Goal: Information Seeking & Learning: Learn about a topic

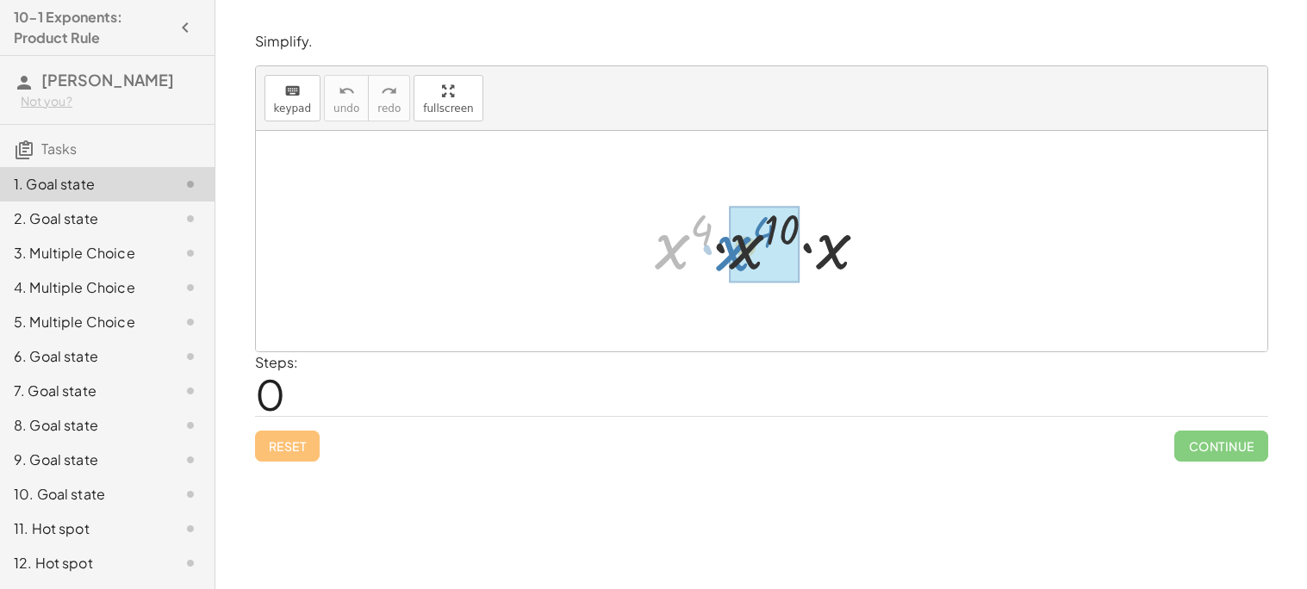
drag, startPoint x: 677, startPoint y: 244, endPoint x: 739, endPoint y: 246, distance: 62.1
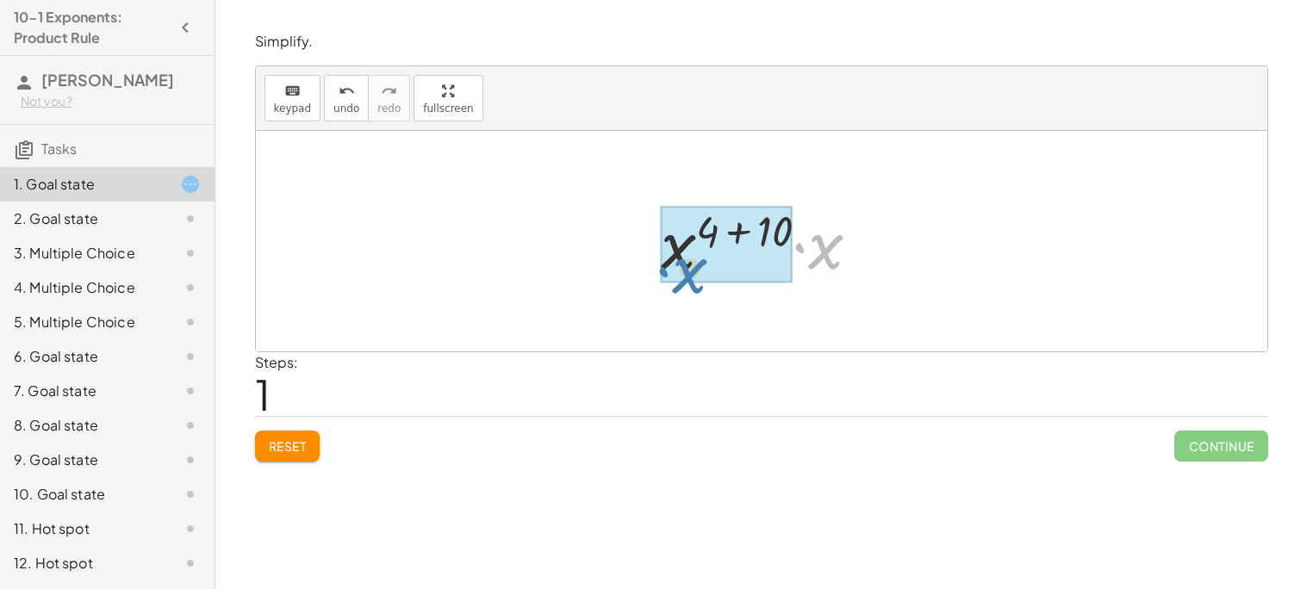
drag, startPoint x: 817, startPoint y: 256, endPoint x: 658, endPoint y: 266, distance: 158.9
click at [658, 266] on div at bounding box center [767, 241] width 231 height 89
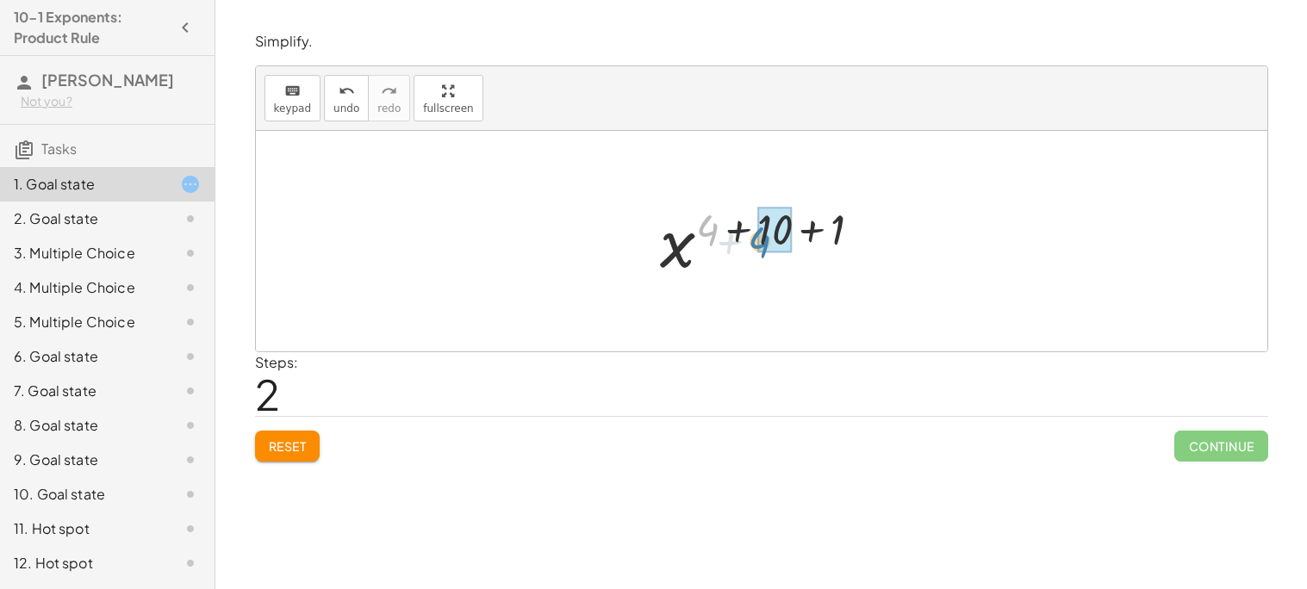
drag, startPoint x: 705, startPoint y: 220, endPoint x: 761, endPoint y: 232, distance: 57.3
drag, startPoint x: 806, startPoint y: 229, endPoint x: 735, endPoint y: 234, distance: 70.8
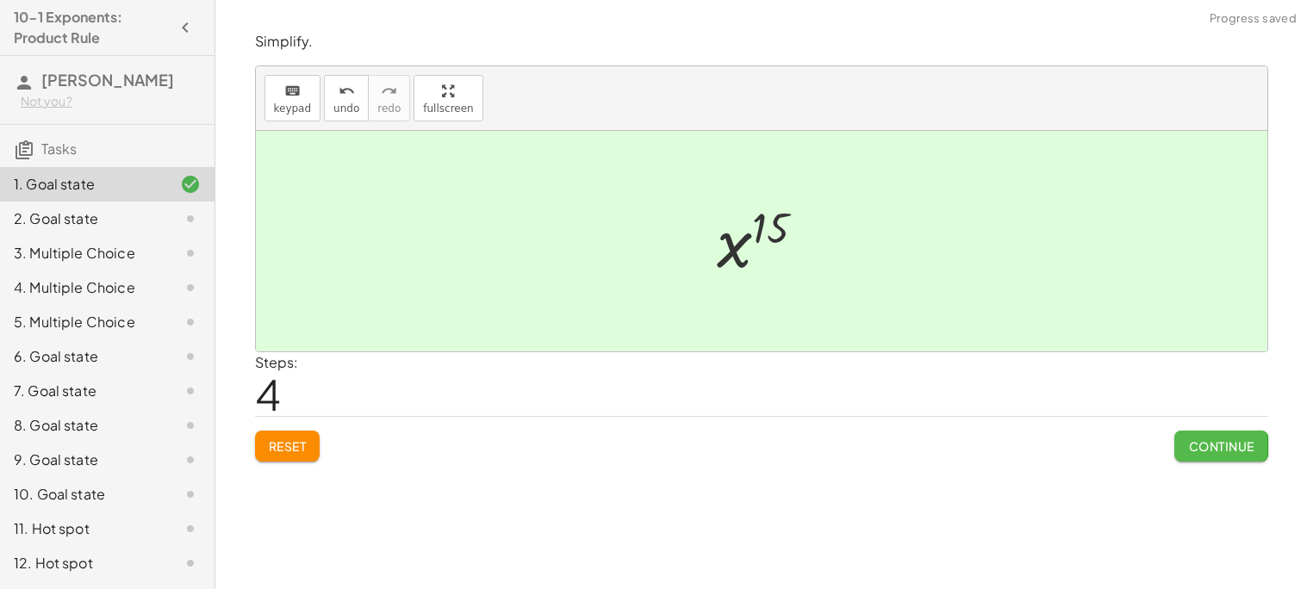
click at [1225, 448] on span "Continue" at bounding box center [1220, 447] width 65 height 16
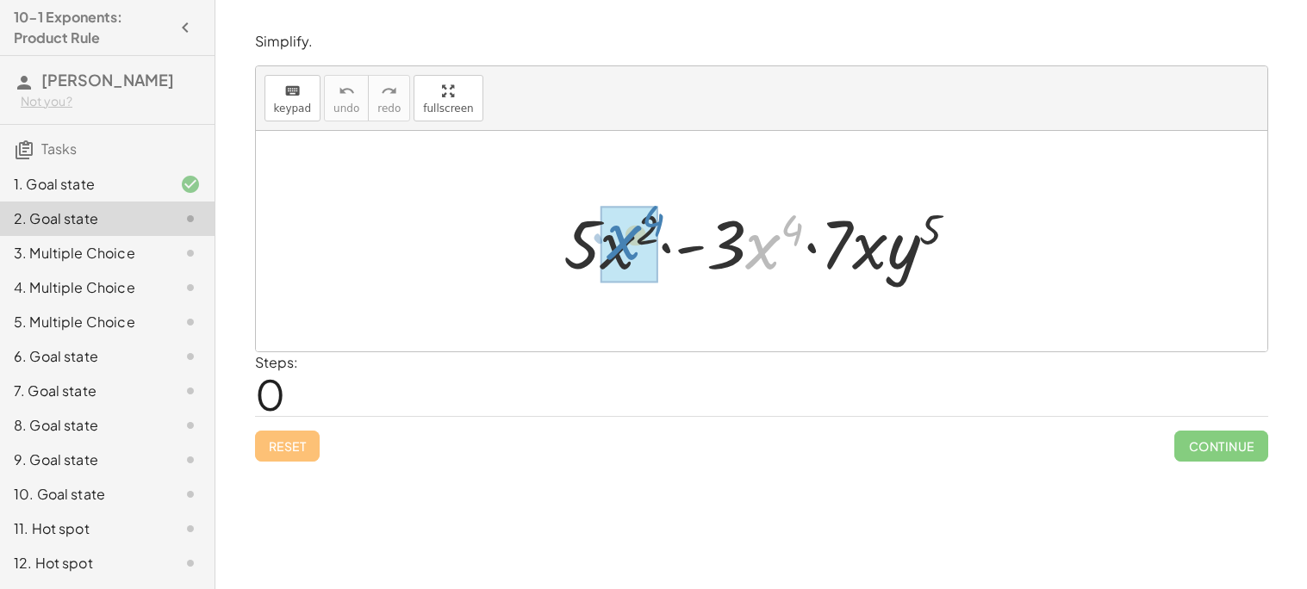
drag, startPoint x: 774, startPoint y: 247, endPoint x: 635, endPoint y: 240, distance: 138.9
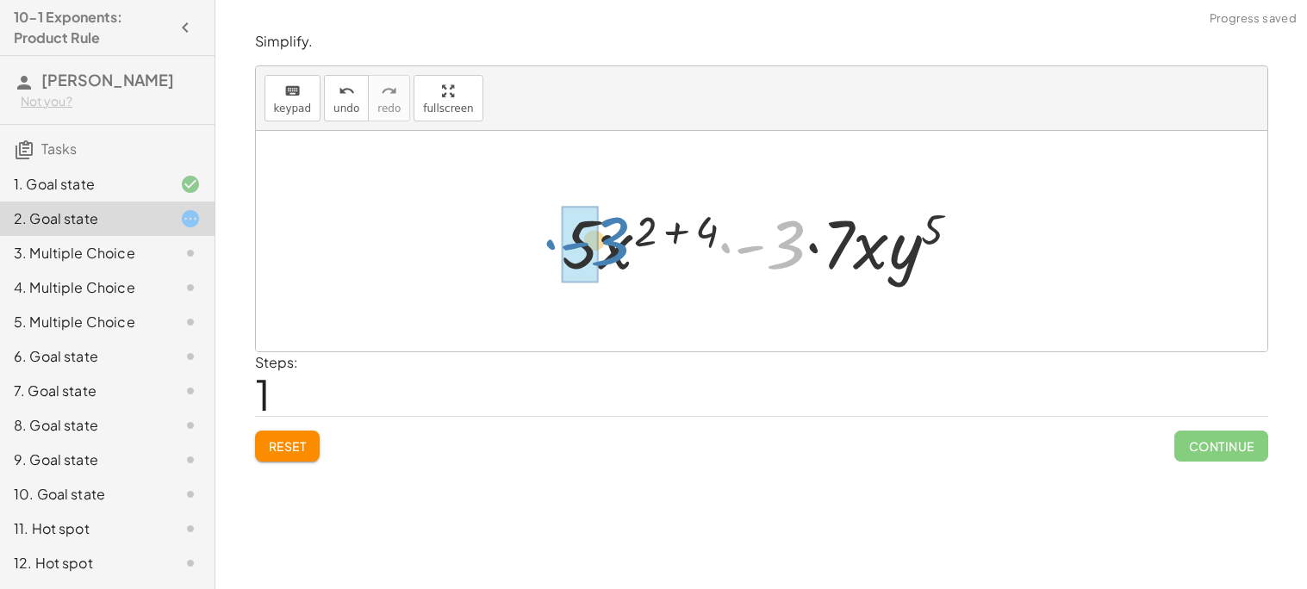
drag, startPoint x: 788, startPoint y: 252, endPoint x: 603, endPoint y: 259, distance: 184.6
click at [603, 259] on div at bounding box center [767, 241] width 429 height 89
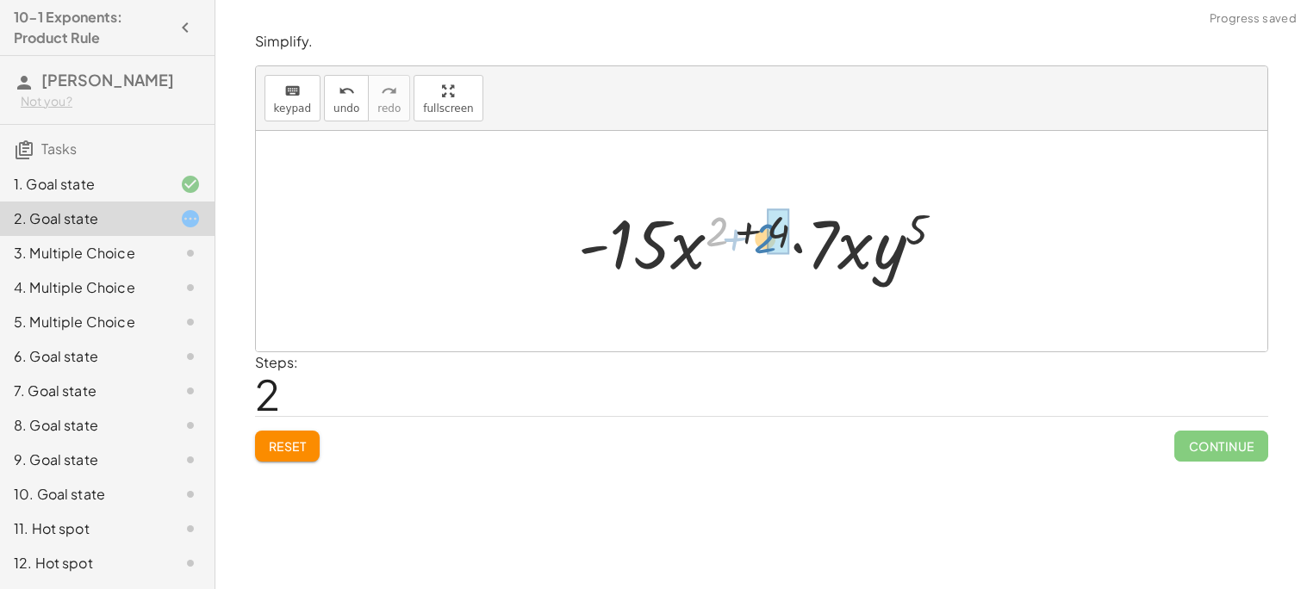
drag, startPoint x: 720, startPoint y: 235, endPoint x: 769, endPoint y: 241, distance: 48.6
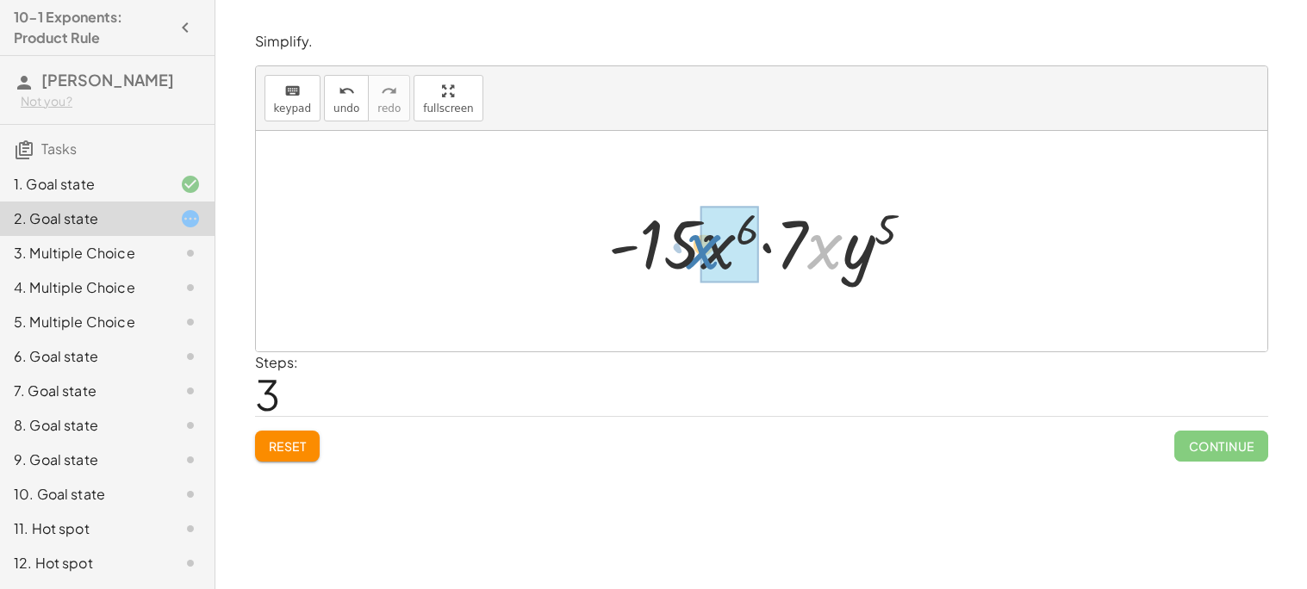
drag, startPoint x: 822, startPoint y: 258, endPoint x: 704, endPoint y: 258, distance: 118.0
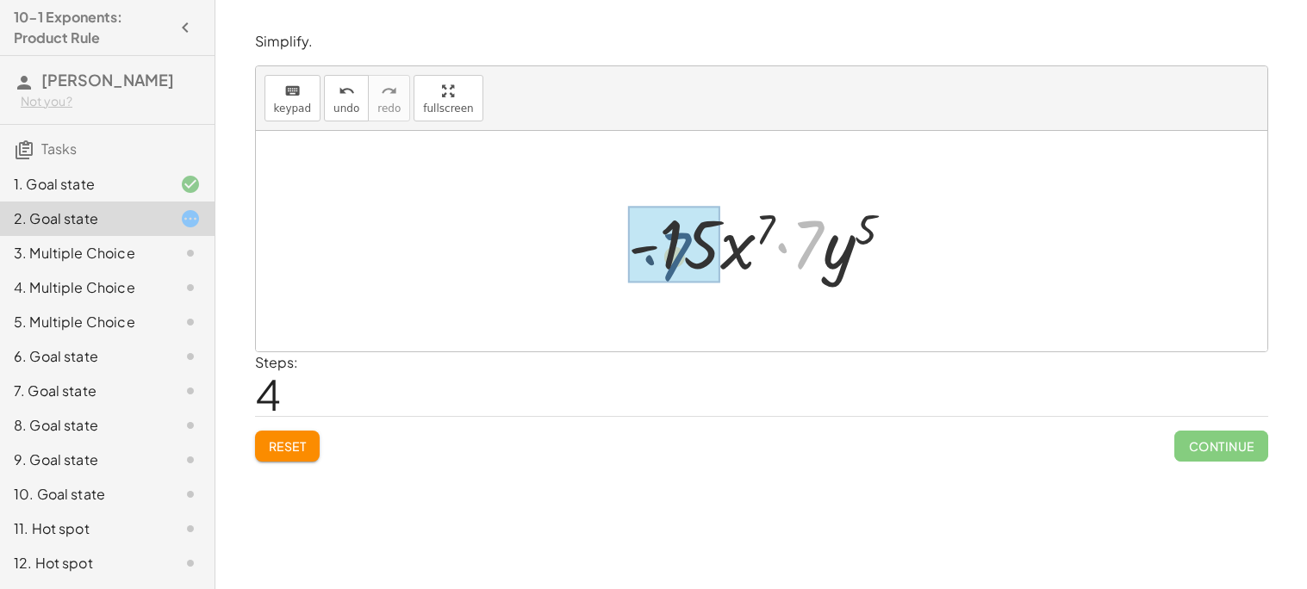
drag, startPoint x: 816, startPoint y: 236, endPoint x: 675, endPoint y: 247, distance: 141.8
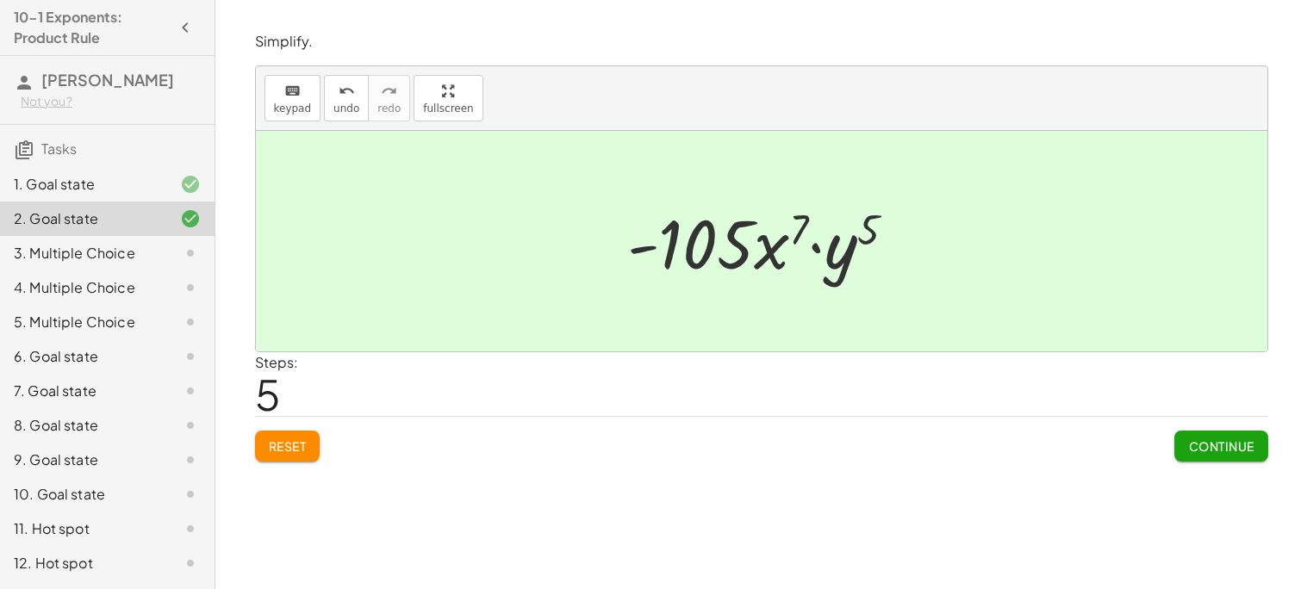
click at [1238, 456] on button "Continue" at bounding box center [1220, 446] width 93 height 31
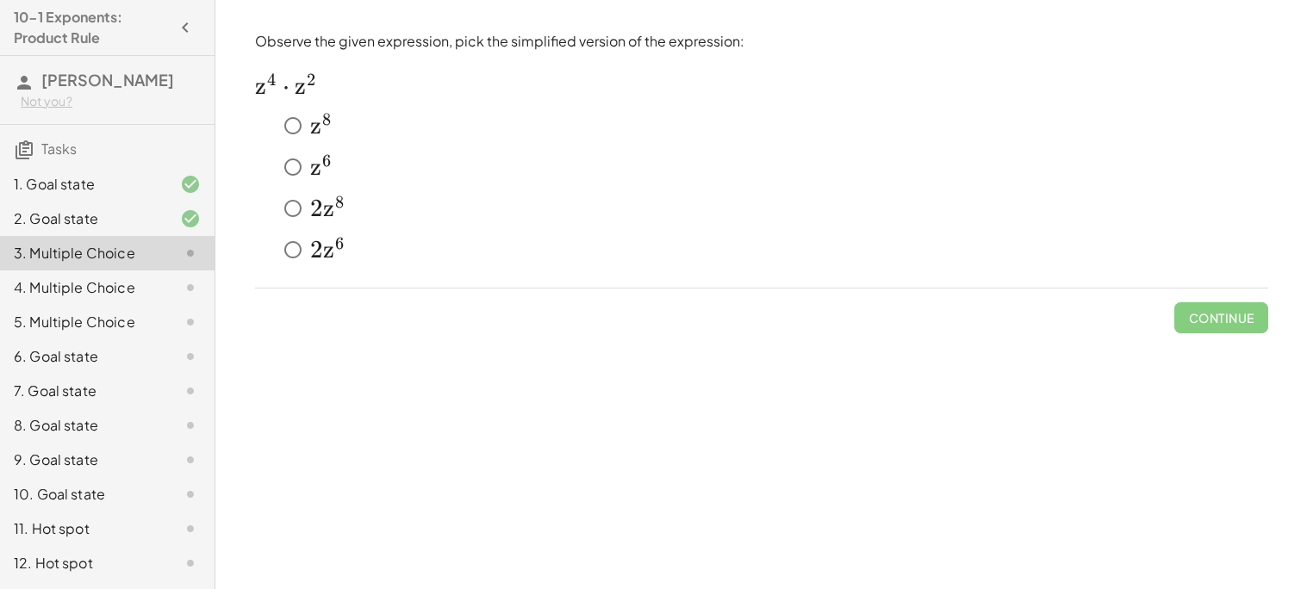
click at [310, 178] on span "z" at bounding box center [315, 167] width 11 height 29
click at [1230, 332] on button "Check" at bounding box center [1232, 317] width 72 height 31
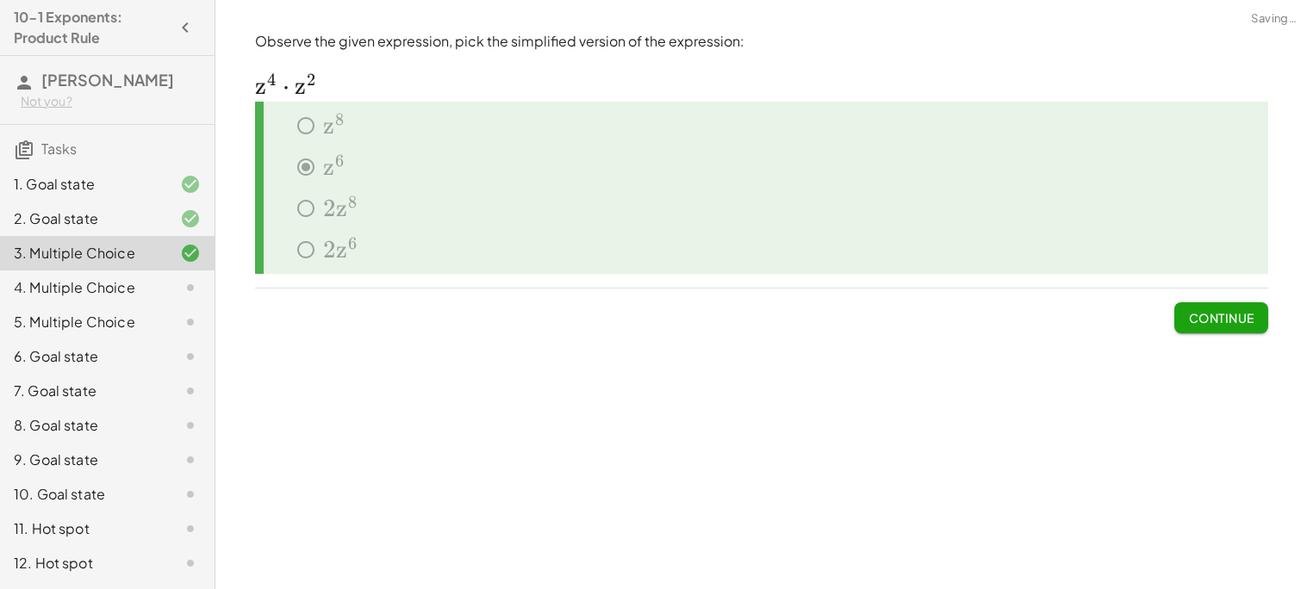
click at [1193, 318] on span "Continue" at bounding box center [1220, 318] width 65 height 16
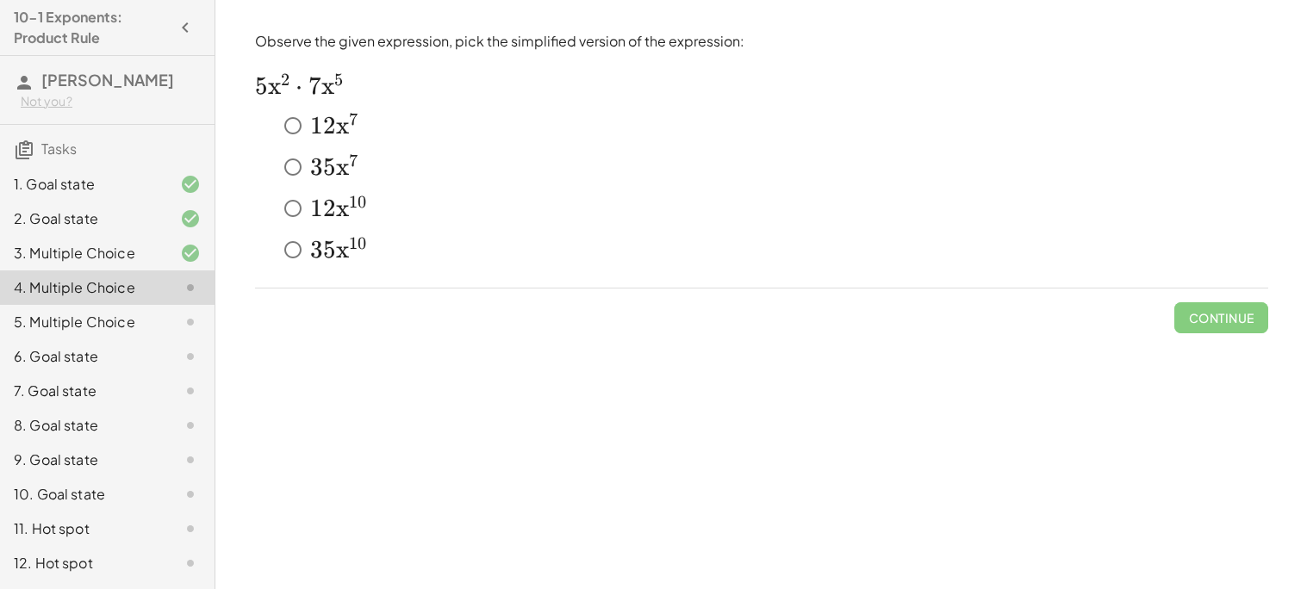
click at [326, 128] on span "2" at bounding box center [329, 125] width 13 height 29
click at [1222, 313] on span "Check" at bounding box center [1232, 318] width 45 height 16
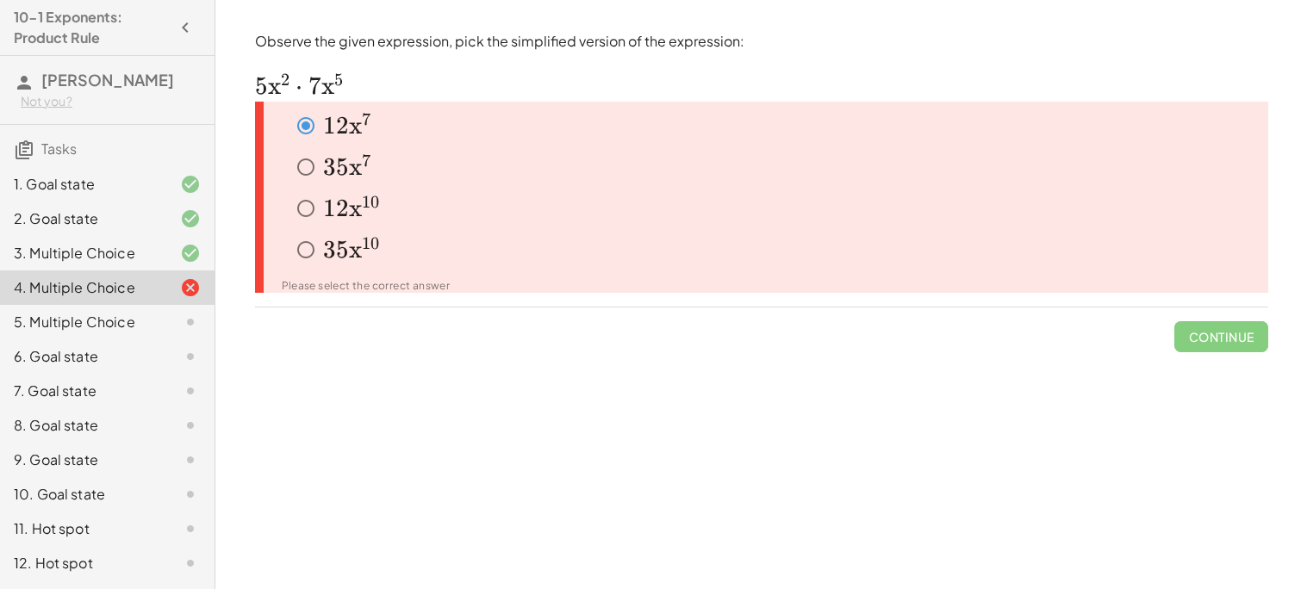
click at [336, 250] on span "5" at bounding box center [342, 249] width 13 height 29
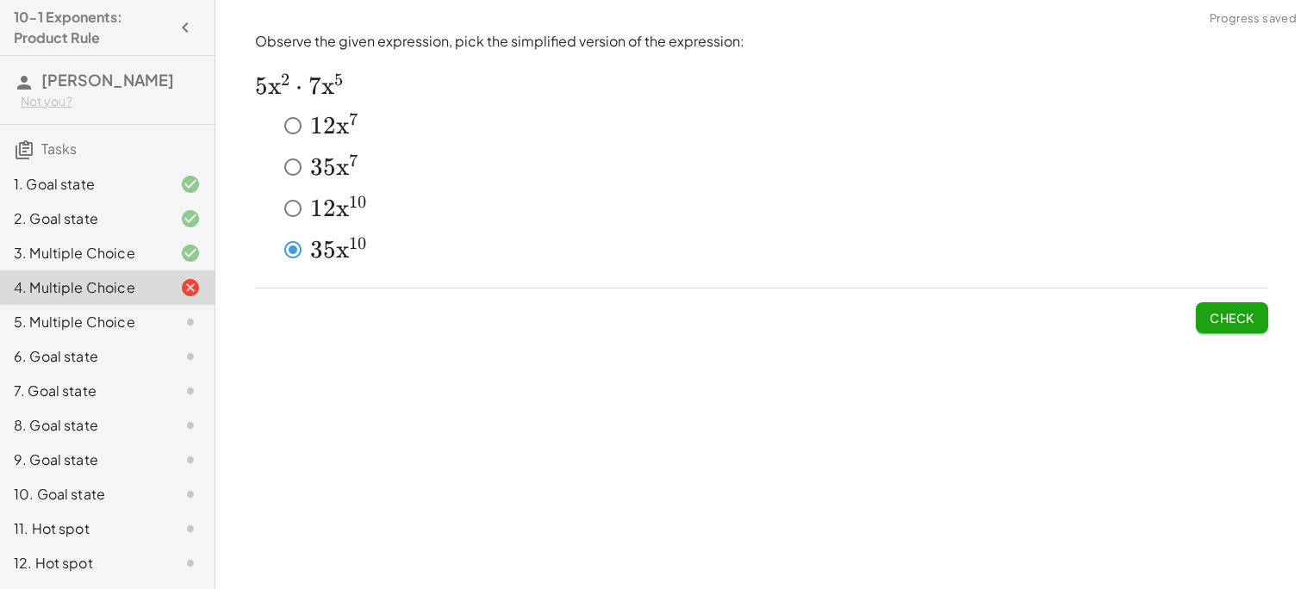
click at [336, 159] on span "x" at bounding box center [342, 167] width 13 height 29
click at [1237, 307] on button "Check" at bounding box center [1232, 317] width 72 height 31
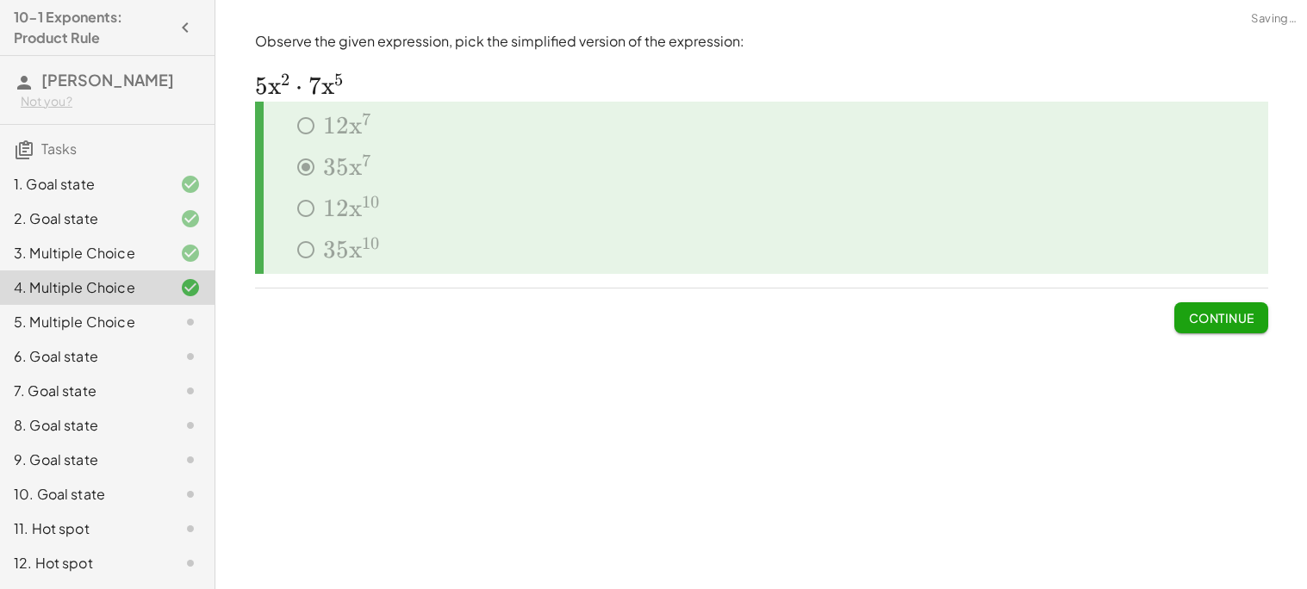
click at [1216, 319] on span "Continue" at bounding box center [1220, 318] width 65 height 16
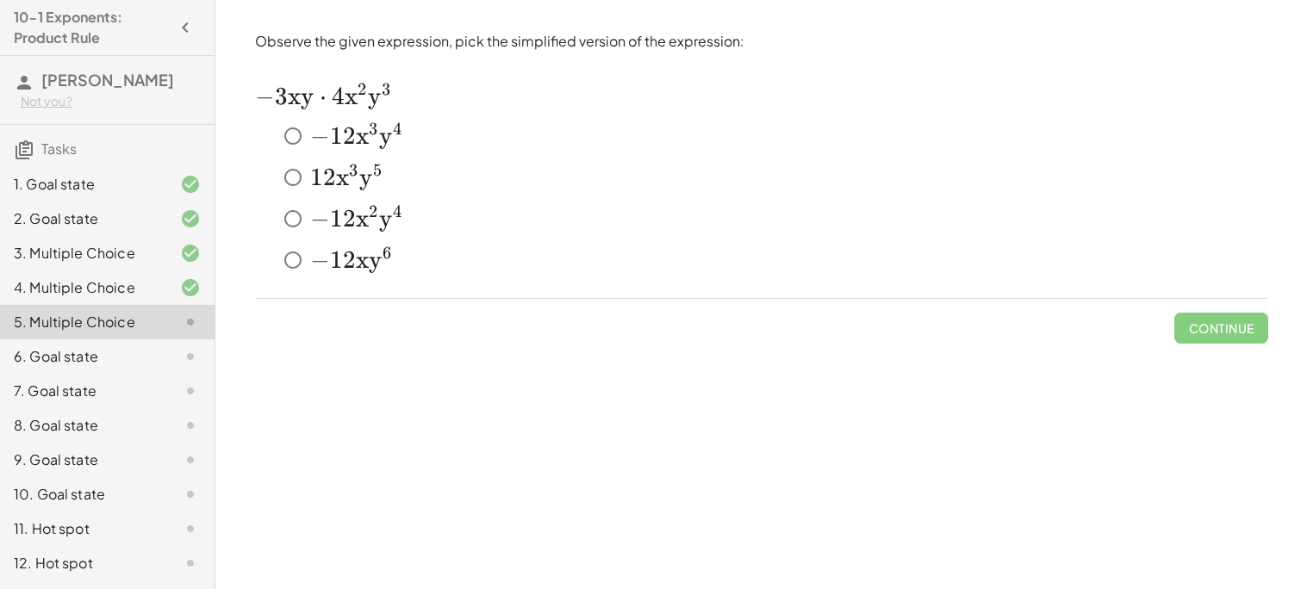
click at [379, 128] on span "y" at bounding box center [385, 135] width 13 height 29
click at [1243, 335] on button "Check" at bounding box center [1232, 328] width 72 height 31
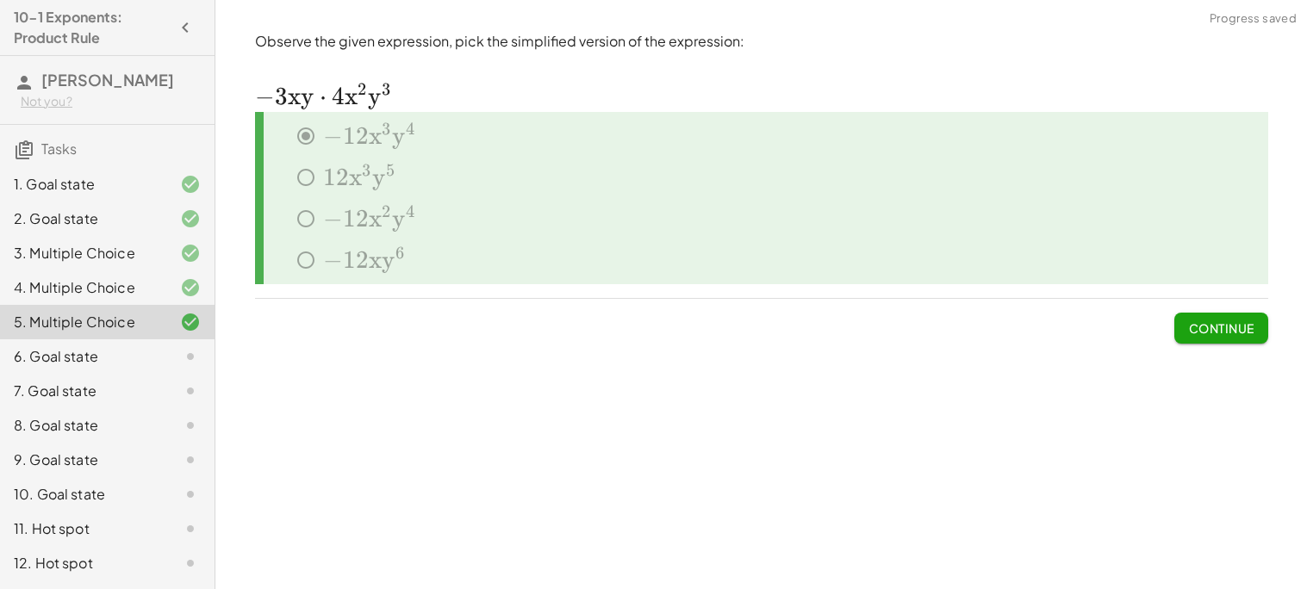
click at [1213, 330] on span "Continue" at bounding box center [1220, 329] width 65 height 16
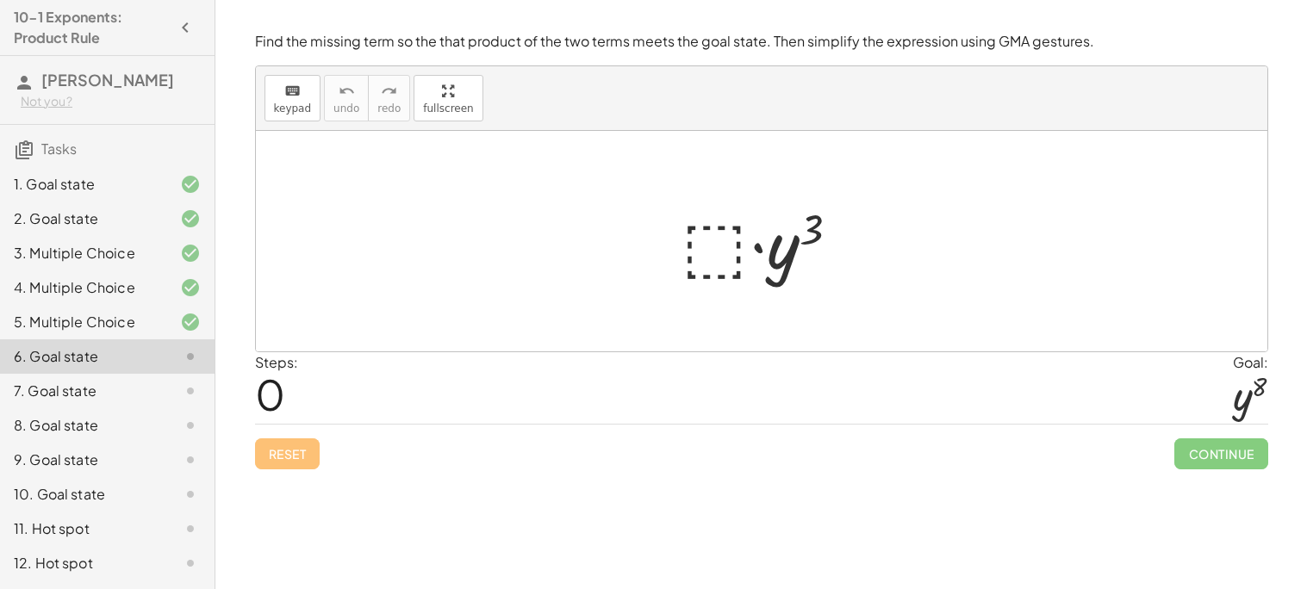
click at [708, 247] on div at bounding box center [768, 241] width 189 height 89
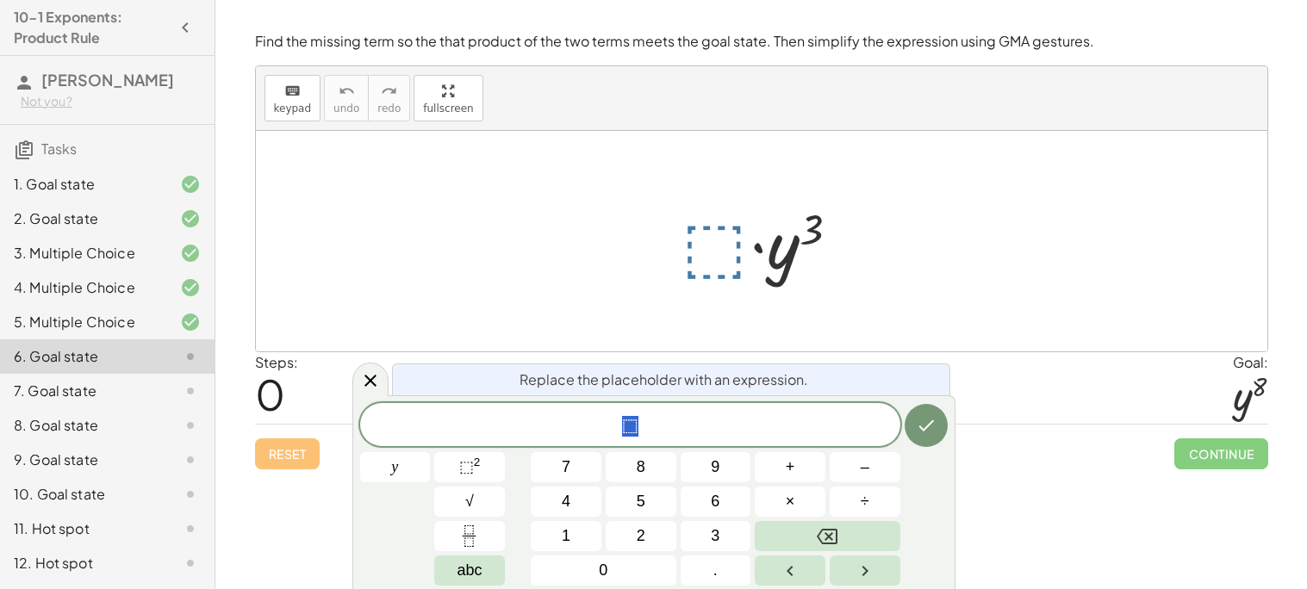
click at [712, 255] on div at bounding box center [768, 241] width 189 height 89
click at [855, 462] on button "–" at bounding box center [865, 467] width 71 height 30
click at [487, 458] on button "⬚ 2" at bounding box center [469, 467] width 71 height 30
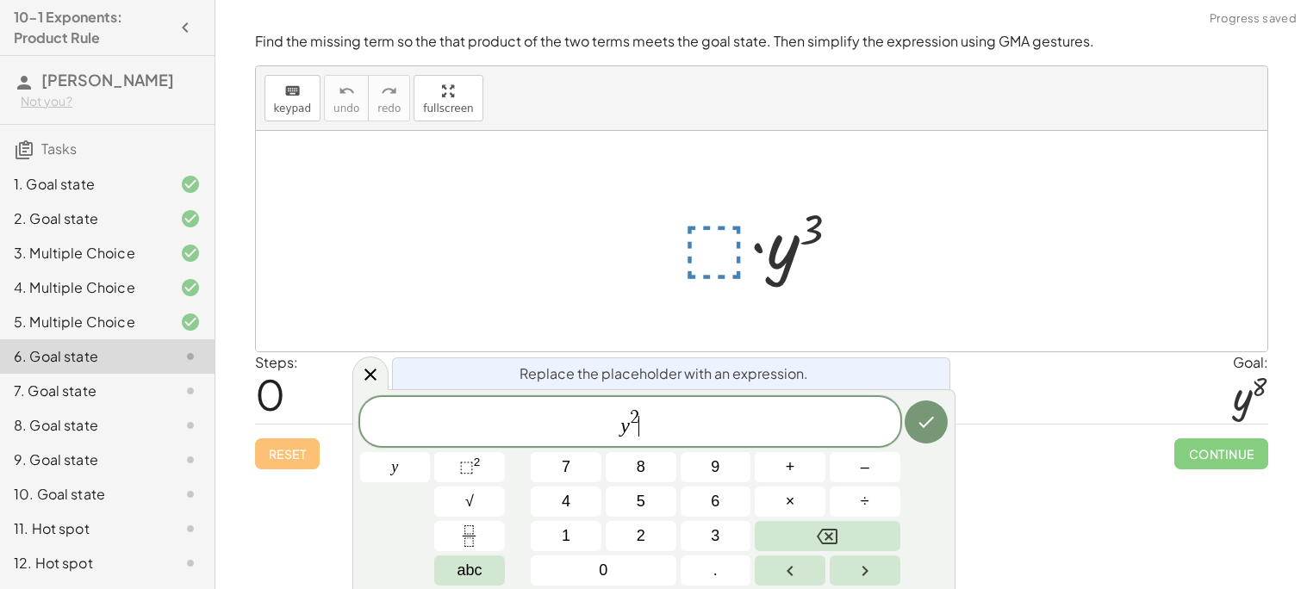
click at [640, 415] on span "y 2 ​" at bounding box center [630, 423] width 540 height 31
click at [636, 415] on span "2" at bounding box center [634, 417] width 9 height 19
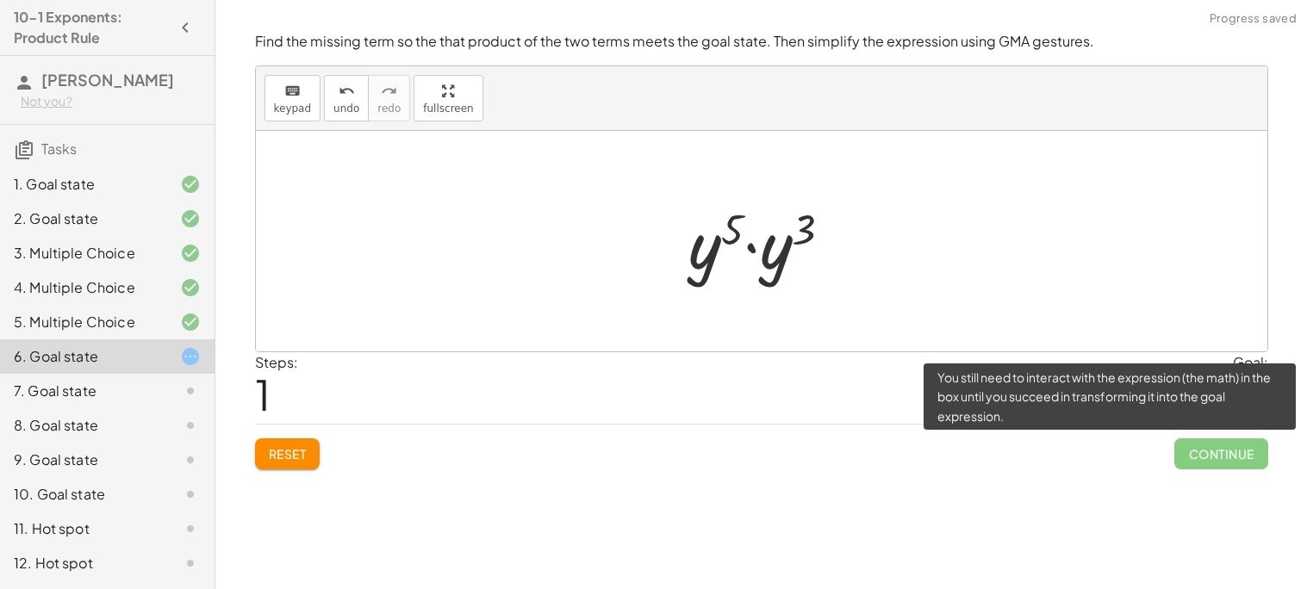
click at [1208, 453] on span "Continue" at bounding box center [1220, 454] width 93 height 31
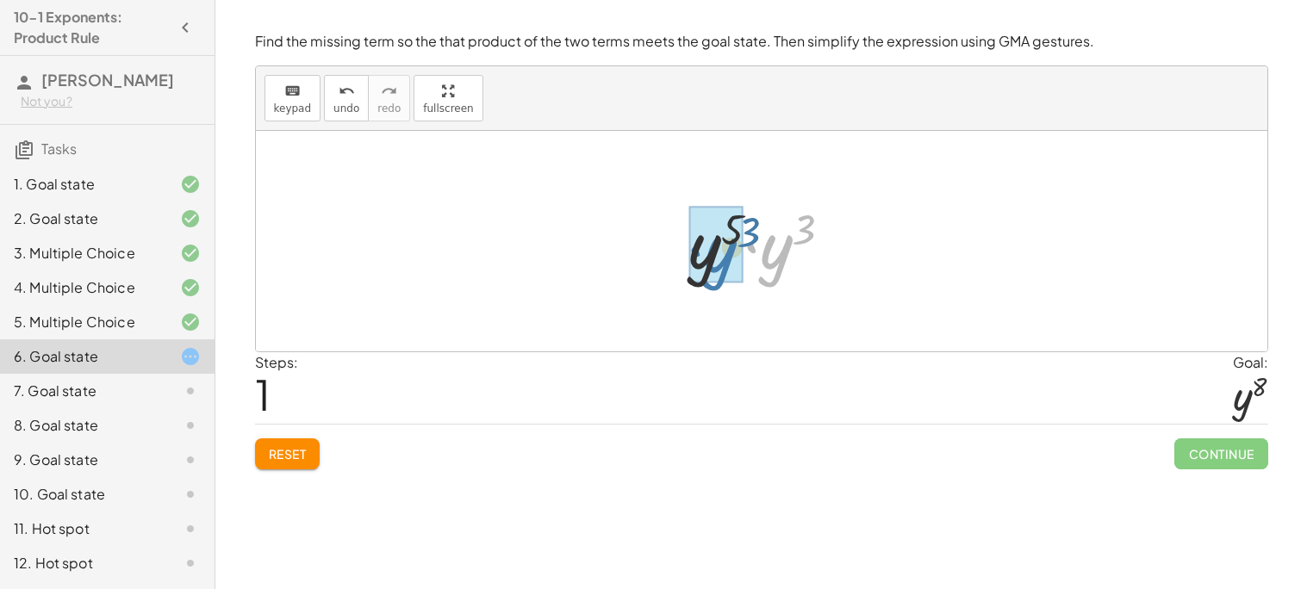
drag, startPoint x: 777, startPoint y: 266, endPoint x: 716, endPoint y: 268, distance: 61.2
drag, startPoint x: 801, startPoint y: 234, endPoint x: 750, endPoint y: 227, distance: 52.2
click at [750, 227] on div at bounding box center [768, 241] width 165 height 85
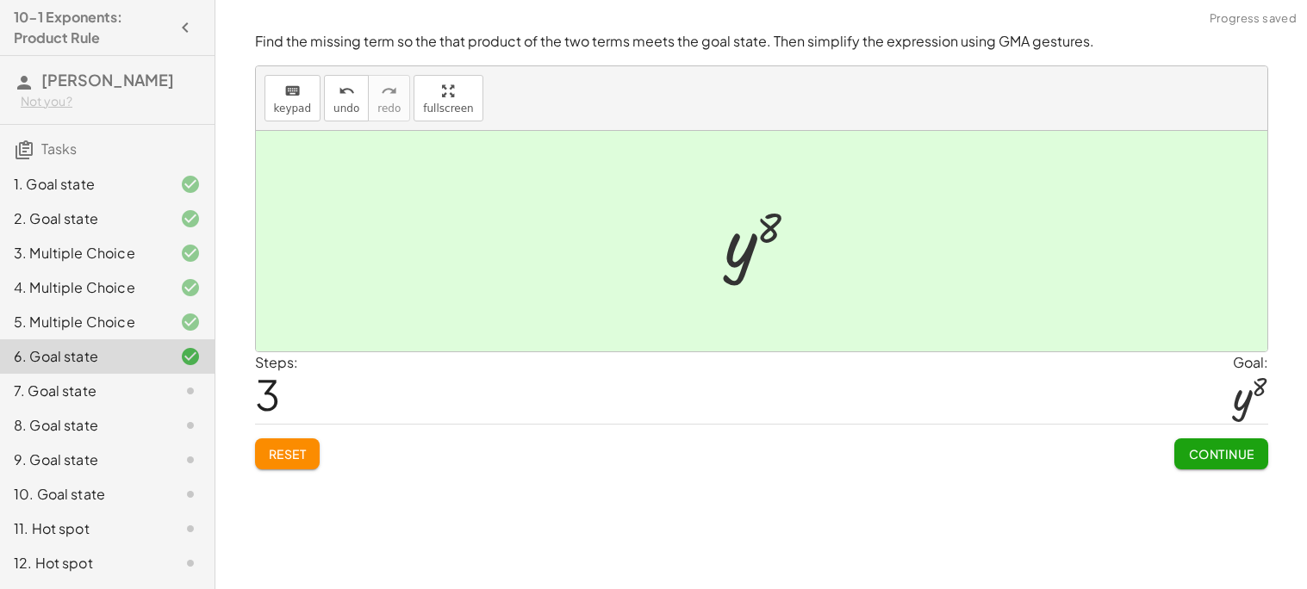
click at [1237, 462] on span "Continue" at bounding box center [1220, 454] width 65 height 16
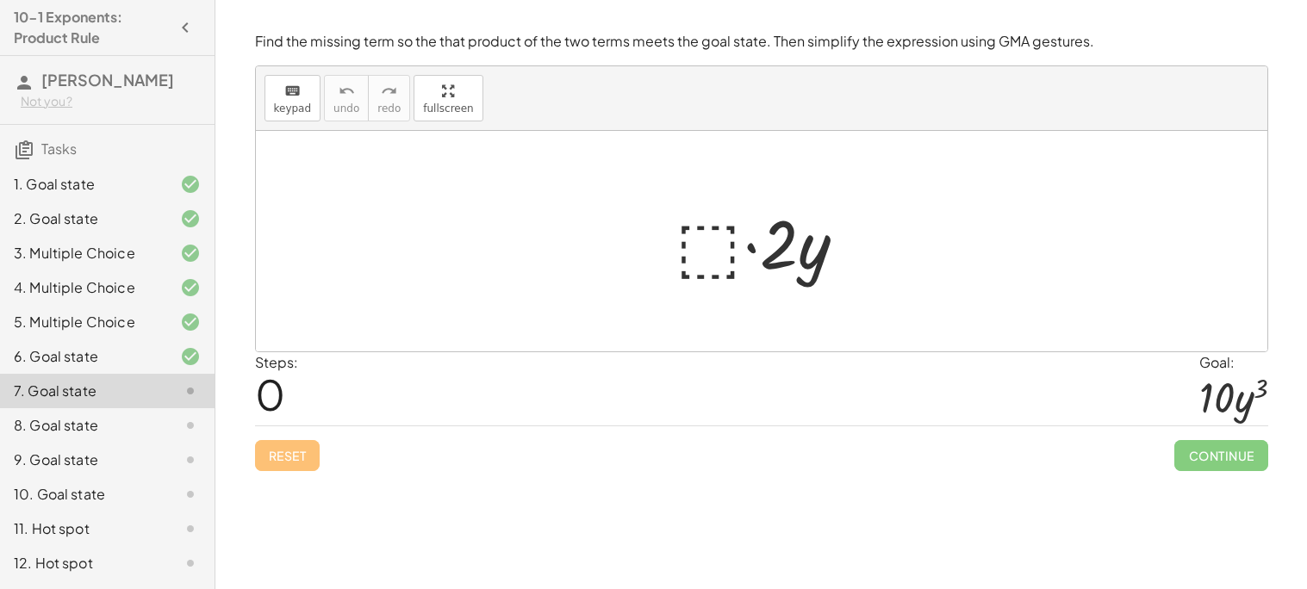
click at [713, 248] on div at bounding box center [768, 241] width 202 height 89
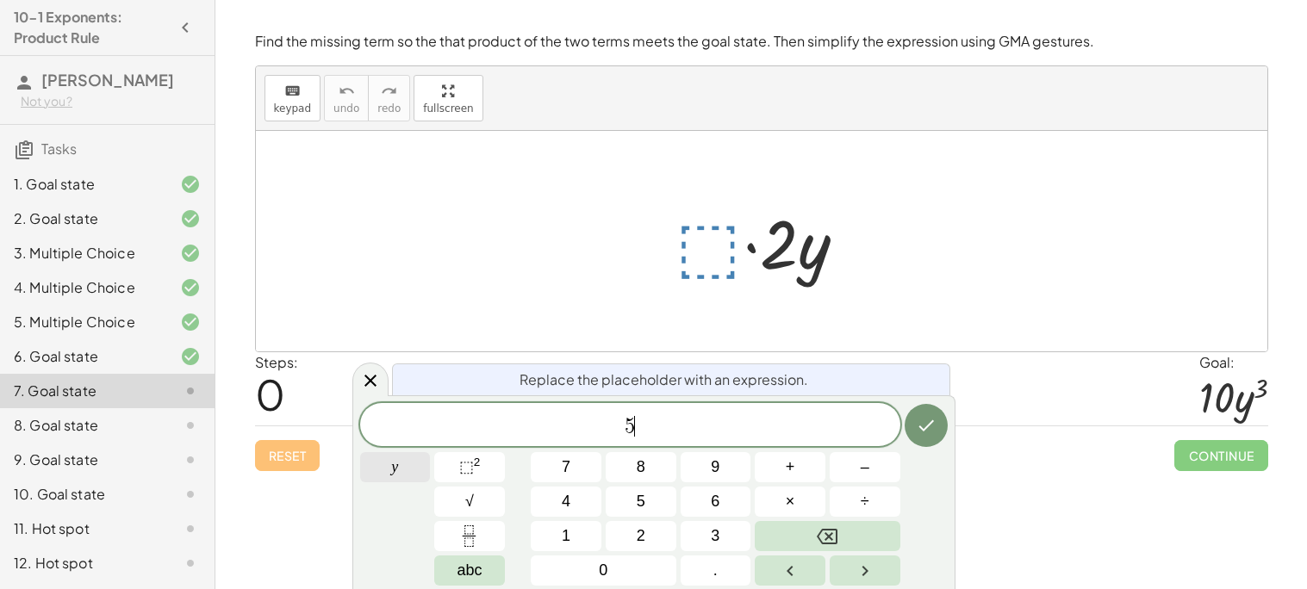
click at [392, 464] on span "y" at bounding box center [394, 467] width 7 height 23
click at [464, 470] on span "⬚" at bounding box center [466, 466] width 15 height 17
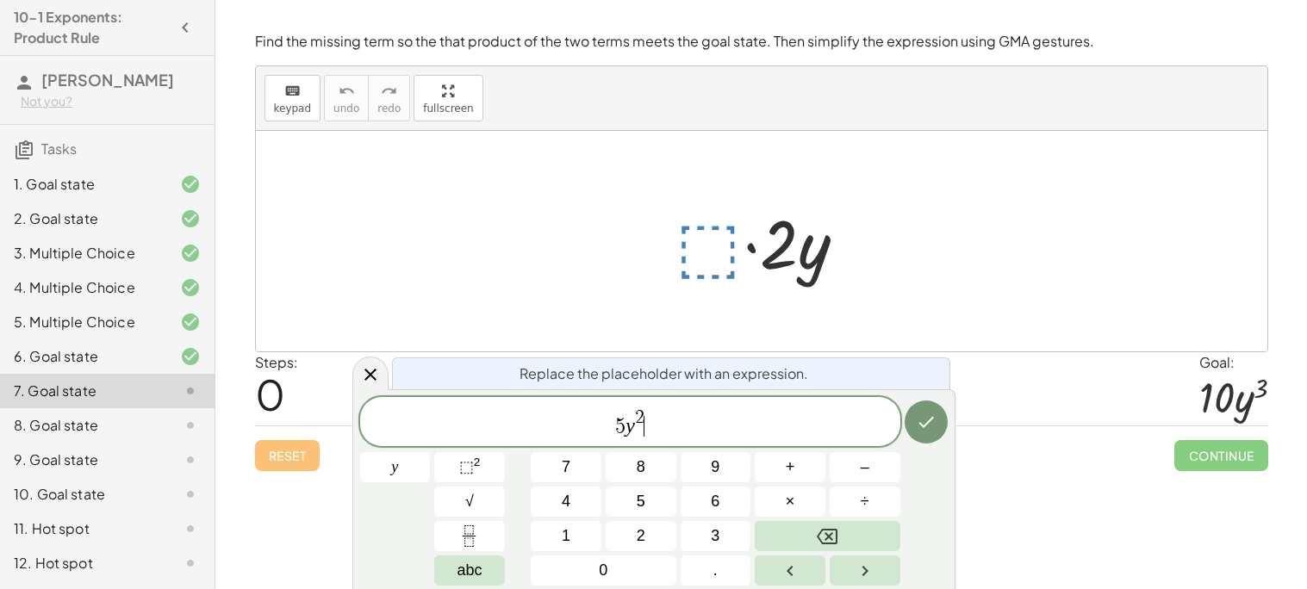
click at [949, 415] on div "Replace the placeholder with an expression. 5 y 2 ​ y 7 8 9 + – 4 5 6 × ÷ ⬚ 2 √…" at bounding box center [653, 489] width 603 height 200
click at [920, 416] on icon "Done" at bounding box center [926, 422] width 21 height 21
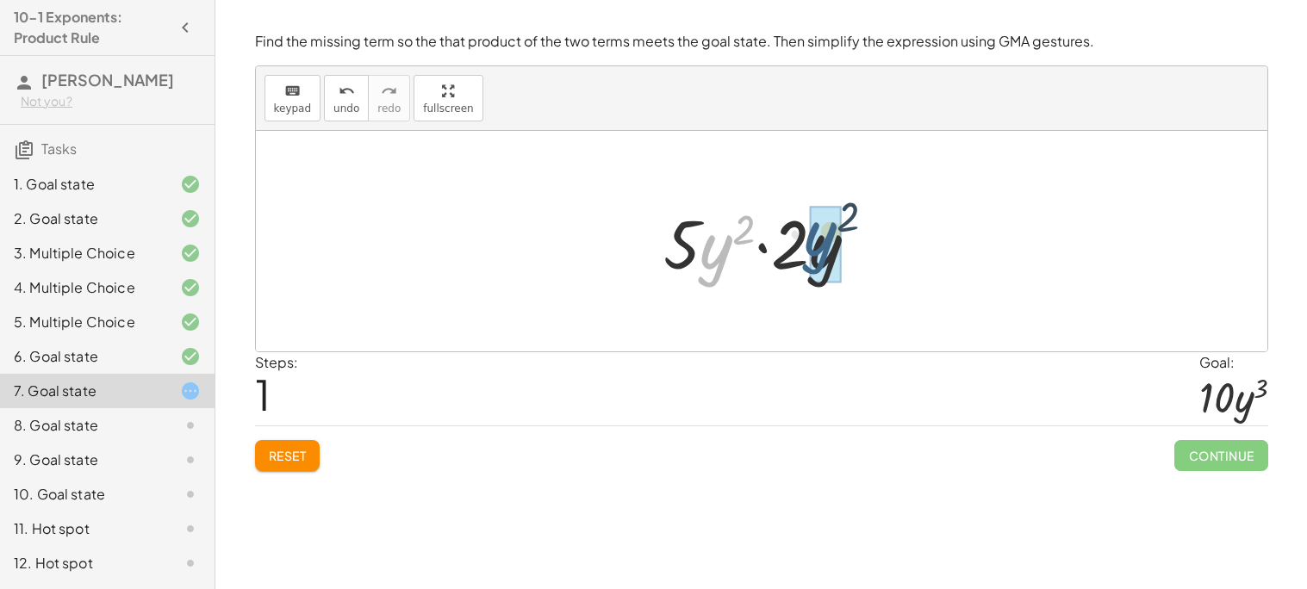
drag, startPoint x: 706, startPoint y: 260, endPoint x: 814, endPoint y: 258, distance: 108.6
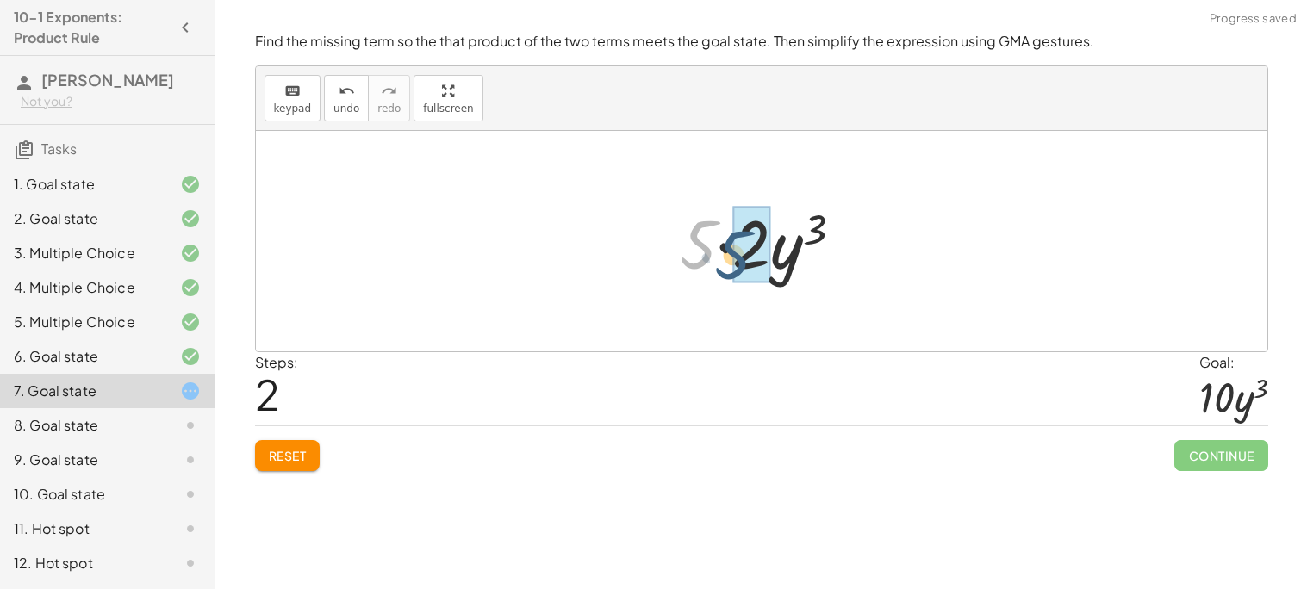
drag, startPoint x: 699, startPoint y: 246, endPoint x: 734, endPoint y: 256, distance: 36.8
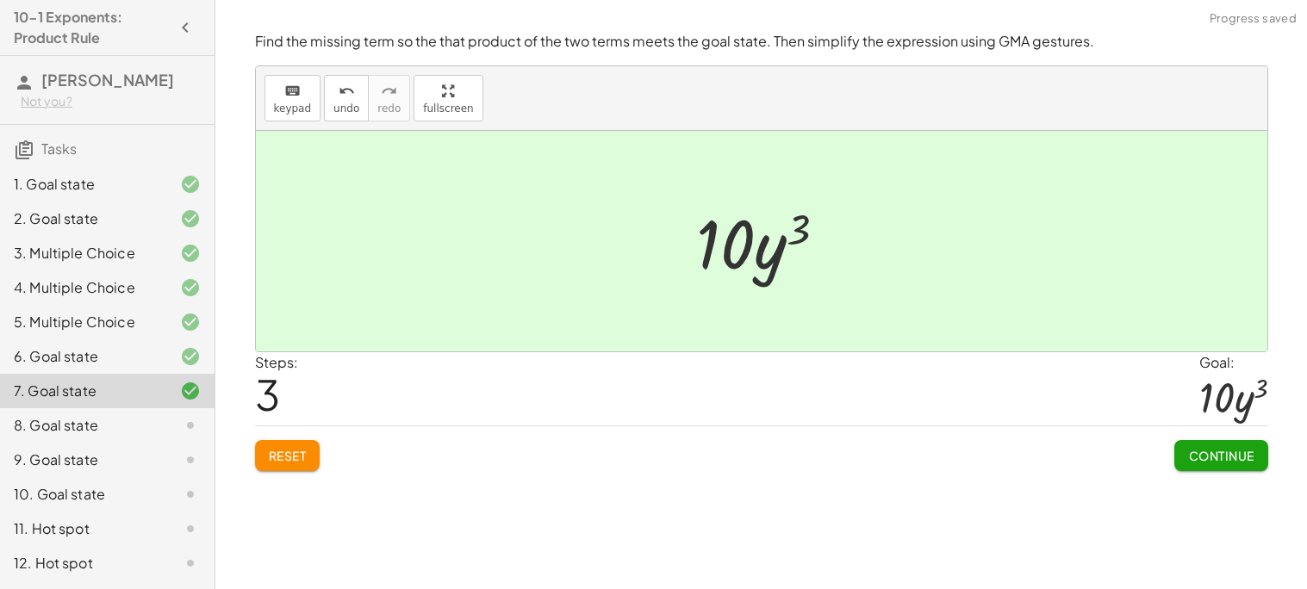
click at [1210, 455] on span "Continue" at bounding box center [1220, 456] width 65 height 16
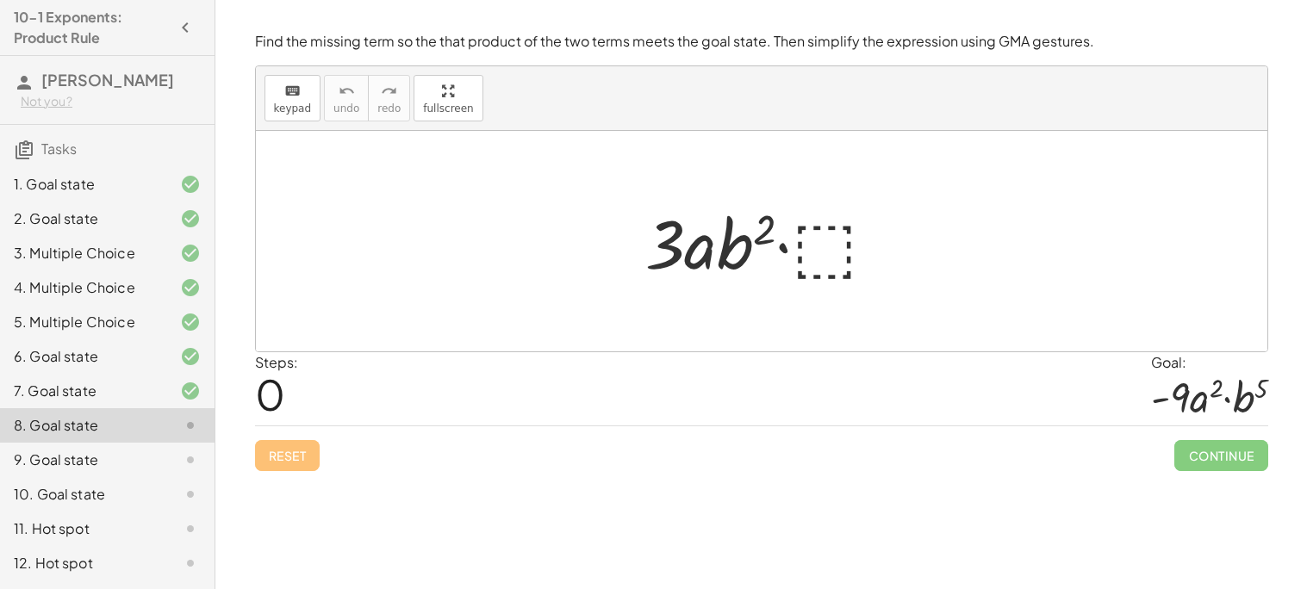
click at [830, 247] on div at bounding box center [769, 241] width 264 height 89
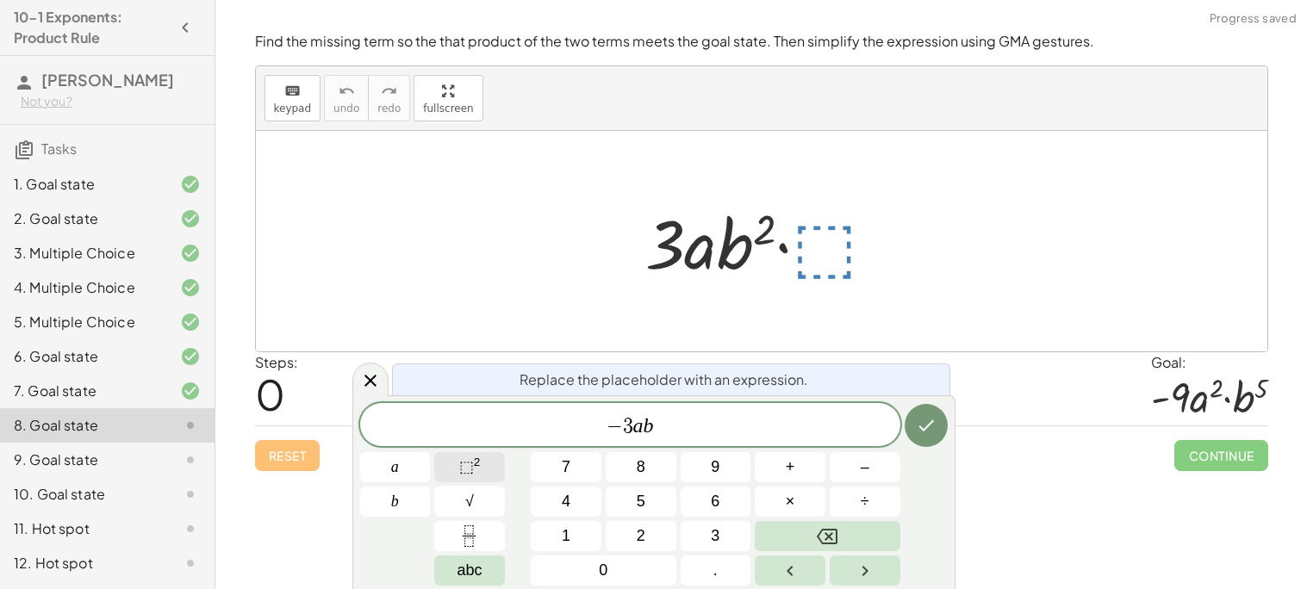
click at [480, 466] on span "⬚ 2" at bounding box center [470, 467] width 22 height 23
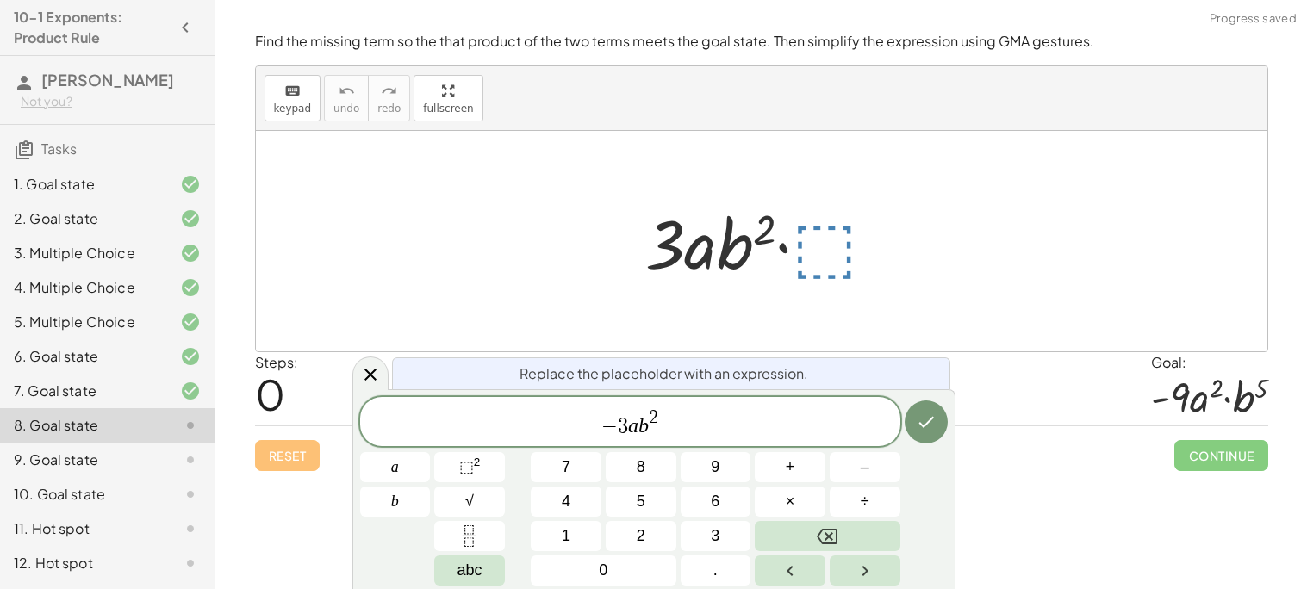
click at [661, 414] on span "− 3 a b 2 ​" at bounding box center [630, 423] width 540 height 31
click at [655, 413] on span "2" at bounding box center [653, 417] width 9 height 19
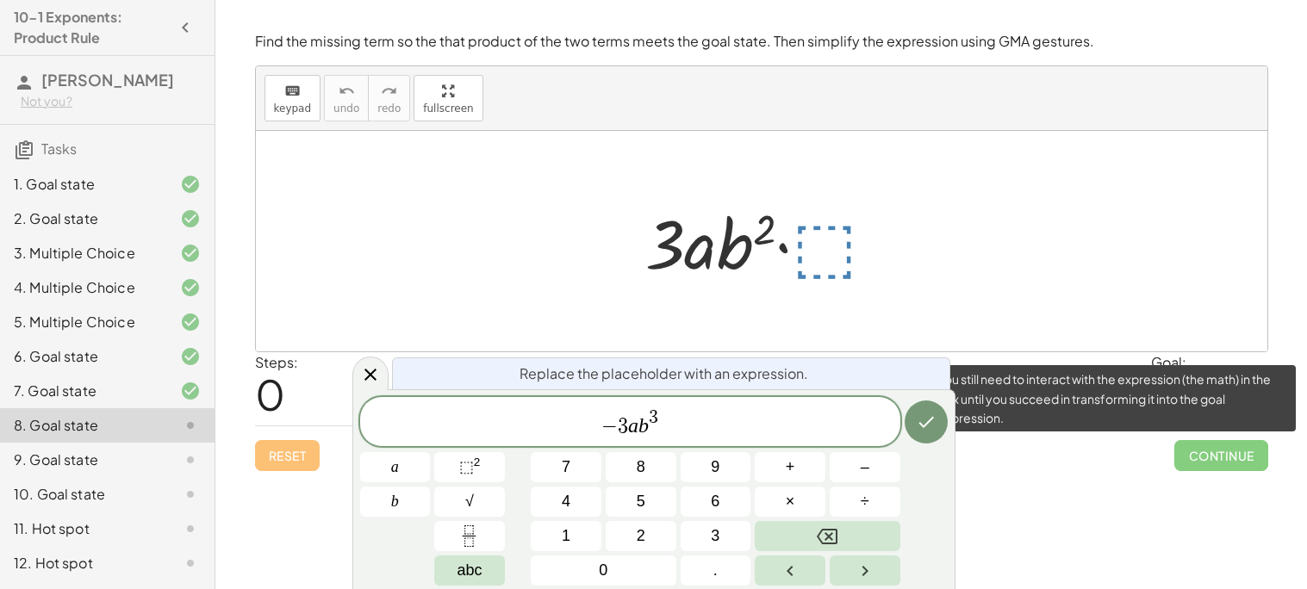
click at [1205, 457] on span "Continue" at bounding box center [1220, 455] width 93 height 31
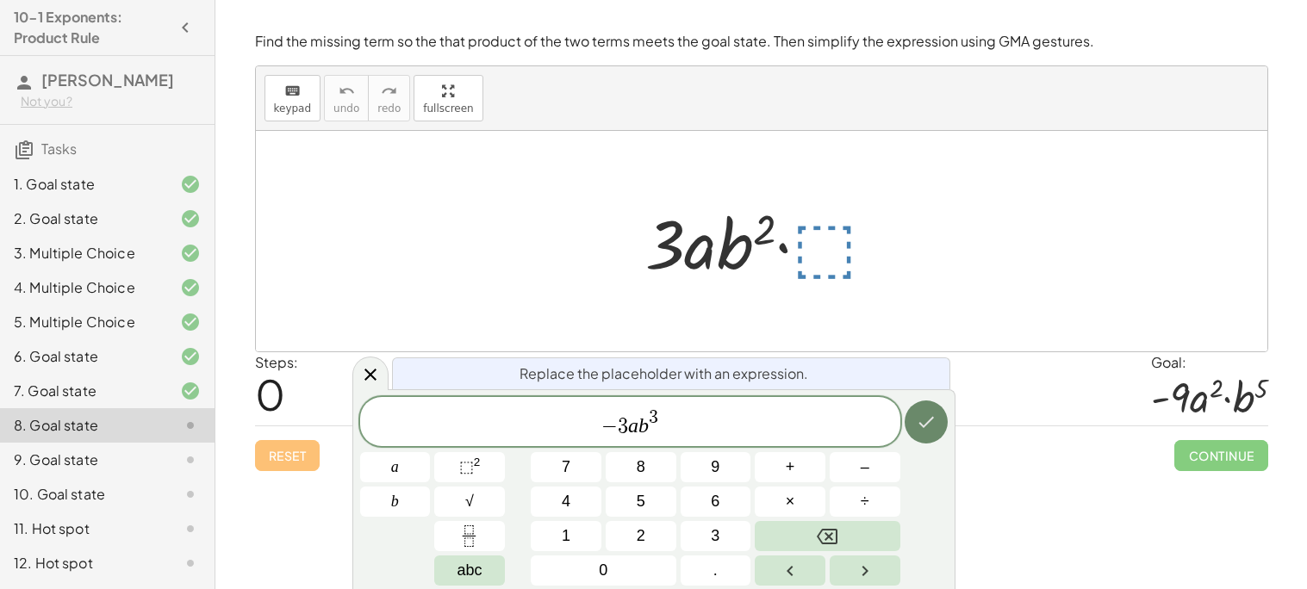
click at [931, 419] on icon "Done" at bounding box center [927, 422] width 16 height 11
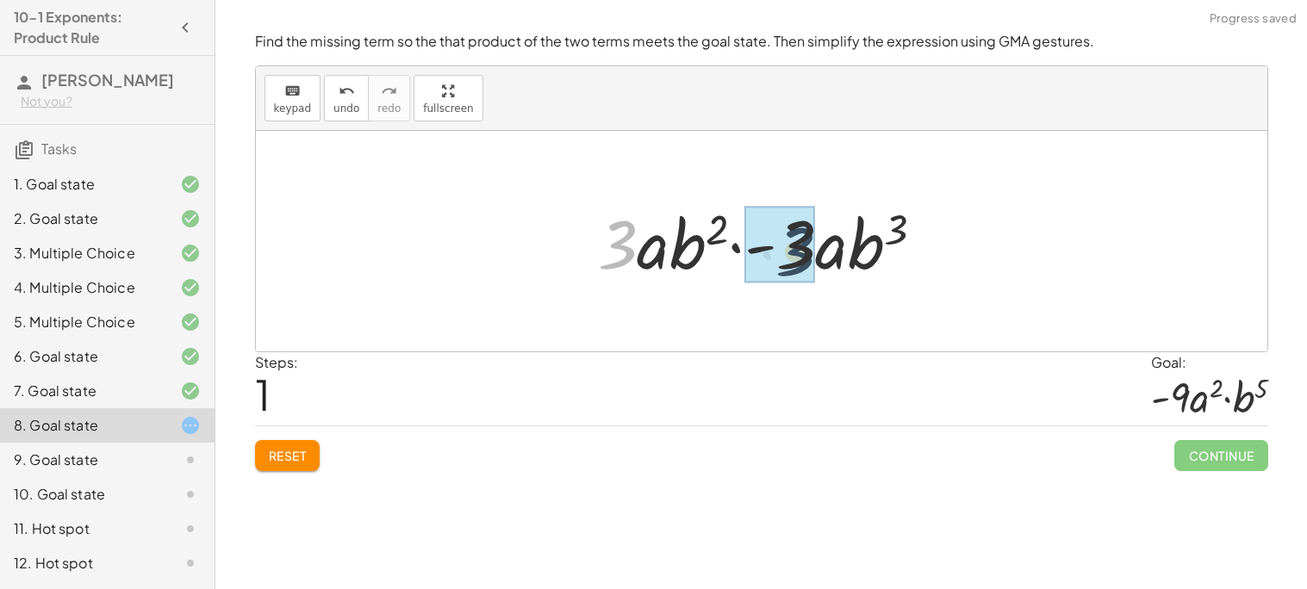
drag, startPoint x: 626, startPoint y: 242, endPoint x: 808, endPoint y: 251, distance: 182.9
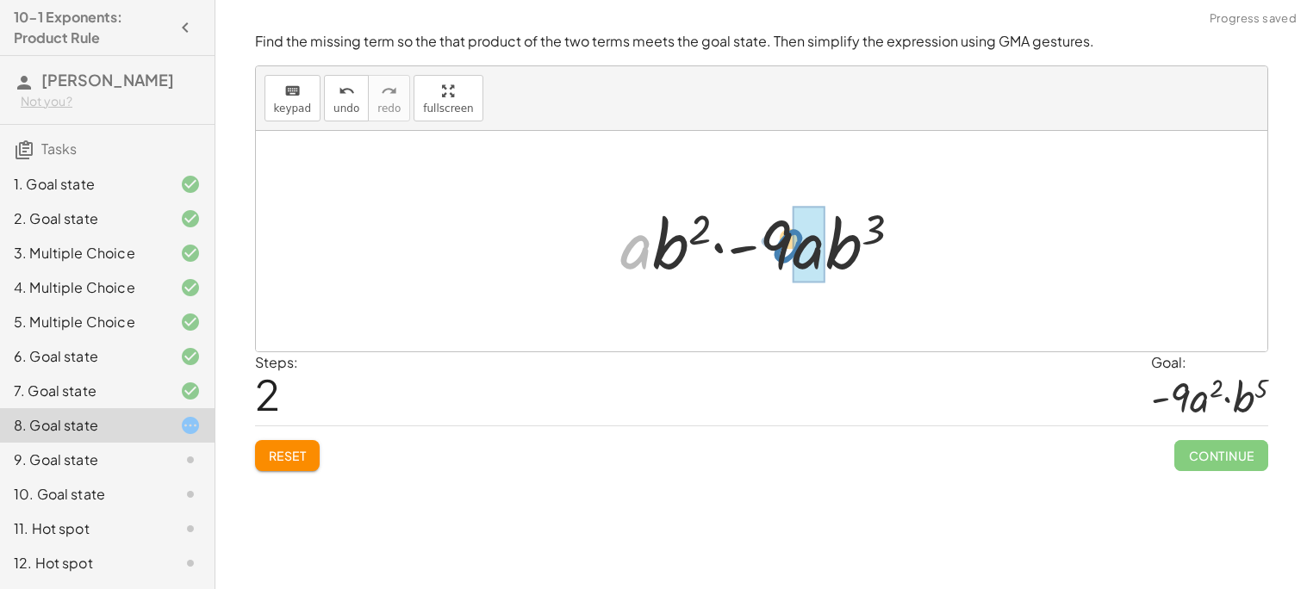
drag, startPoint x: 625, startPoint y: 253, endPoint x: 782, endPoint y: 250, distance: 157.7
click at [782, 250] on div at bounding box center [768, 241] width 313 height 89
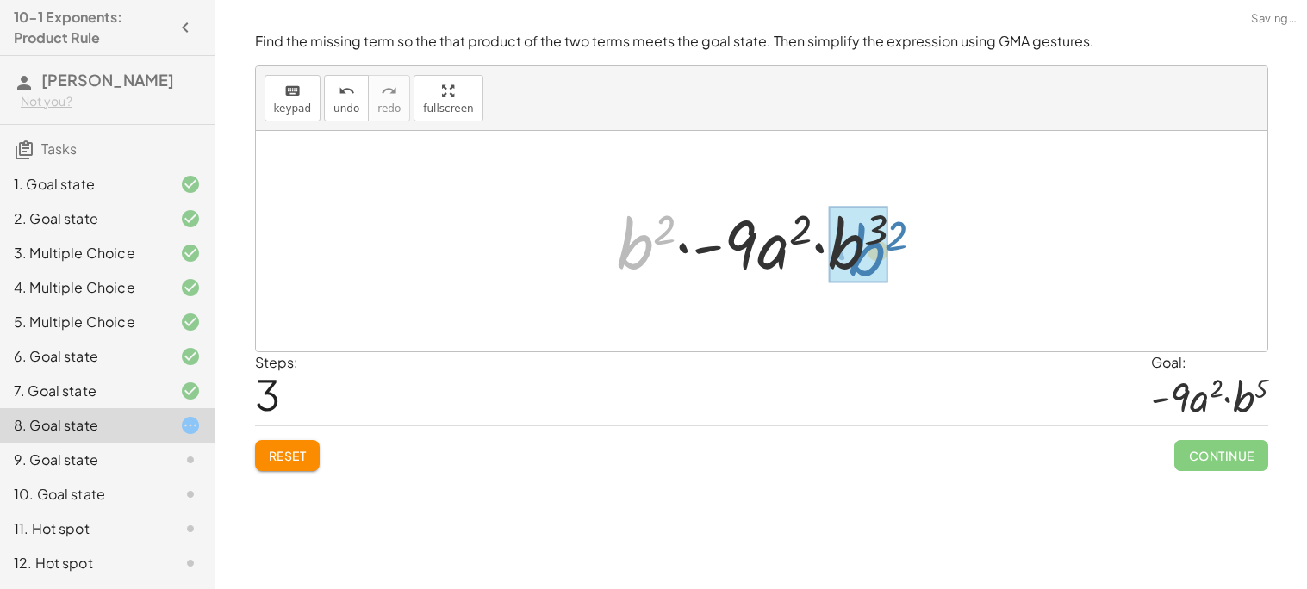
drag, startPoint x: 632, startPoint y: 248, endPoint x: 864, endPoint y: 256, distance: 232.8
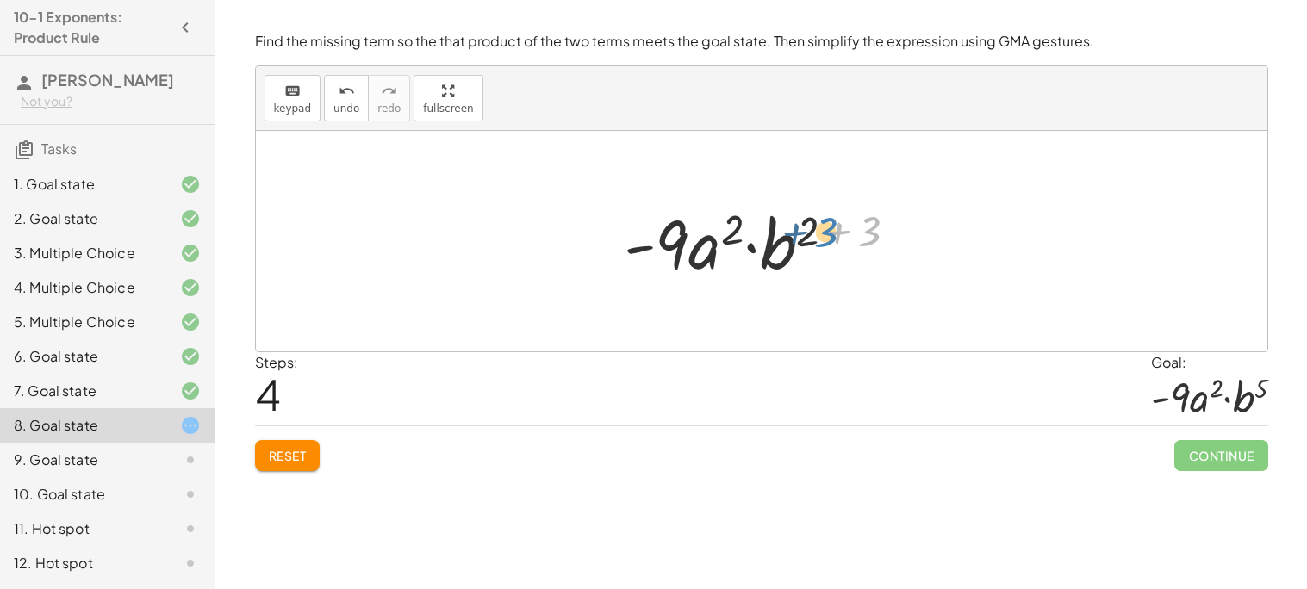
drag, startPoint x: 862, startPoint y: 234, endPoint x: 818, endPoint y: 234, distance: 44.0
click at [818, 234] on div at bounding box center [767, 241] width 305 height 89
drag, startPoint x: 810, startPoint y: 233, endPoint x: 863, endPoint y: 238, distance: 53.7
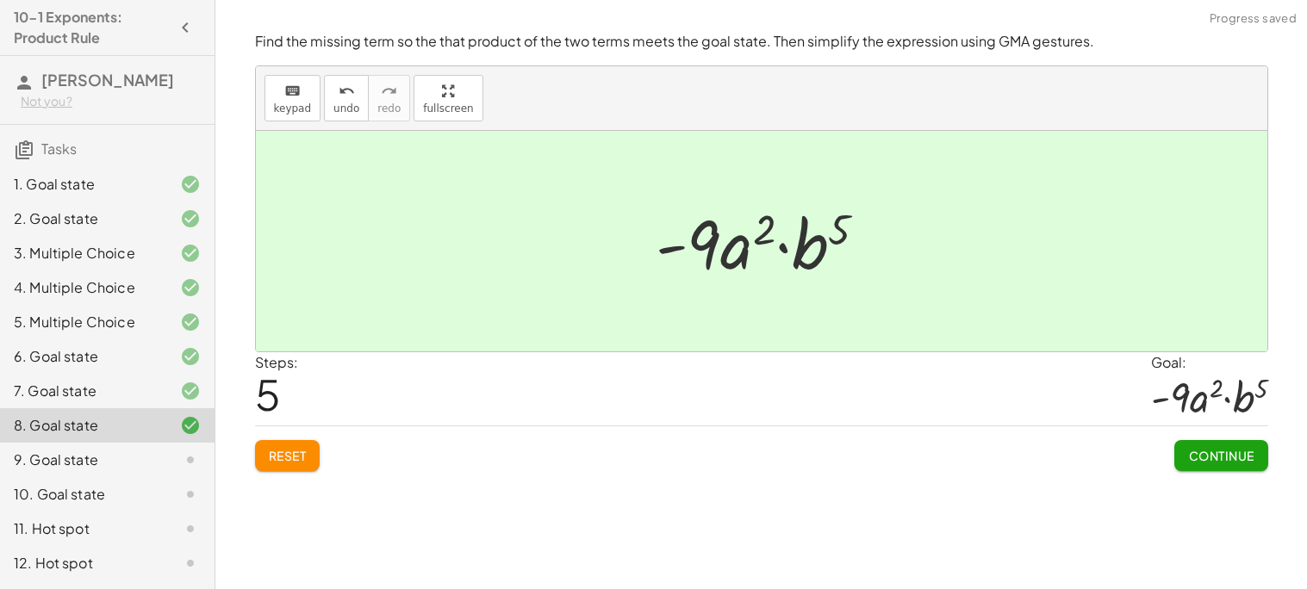
click at [1191, 448] on span "Continue" at bounding box center [1220, 456] width 65 height 16
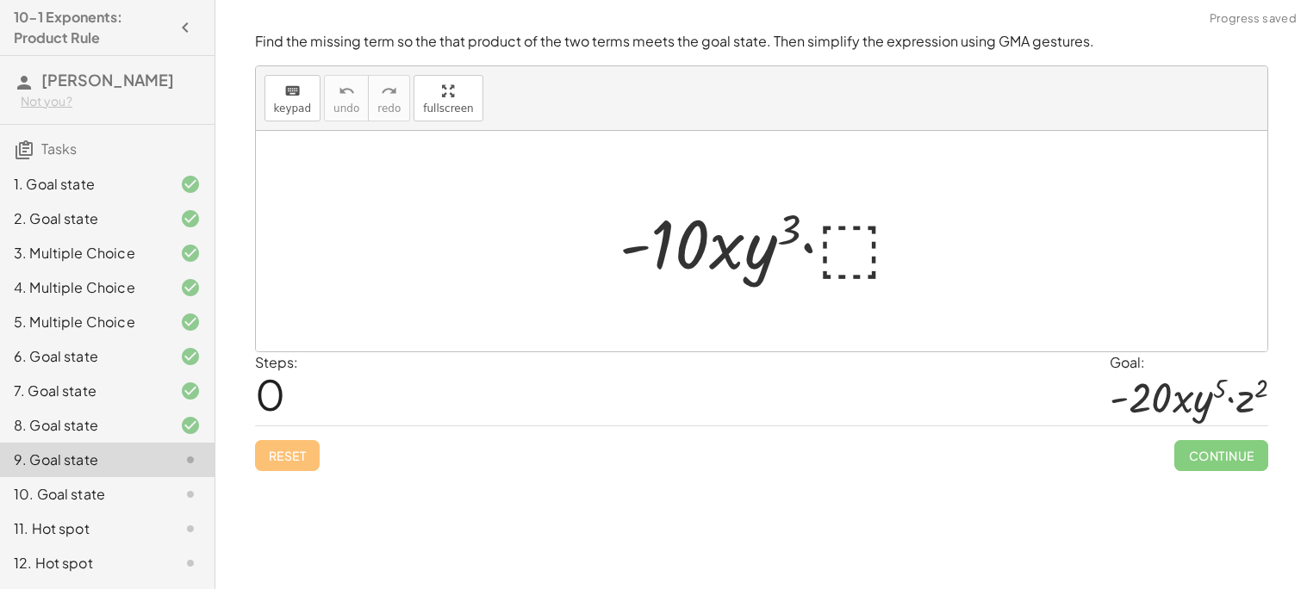
click at [832, 241] on div at bounding box center [768, 241] width 314 height 89
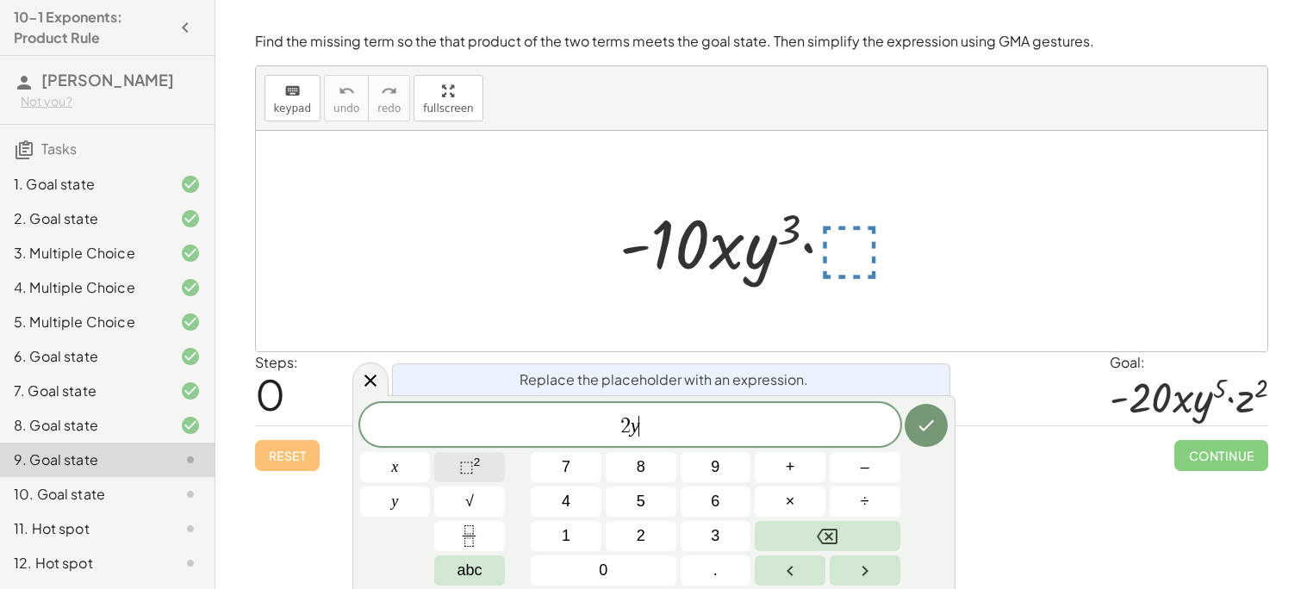
click at [462, 478] on span "⬚ 2" at bounding box center [470, 467] width 22 height 23
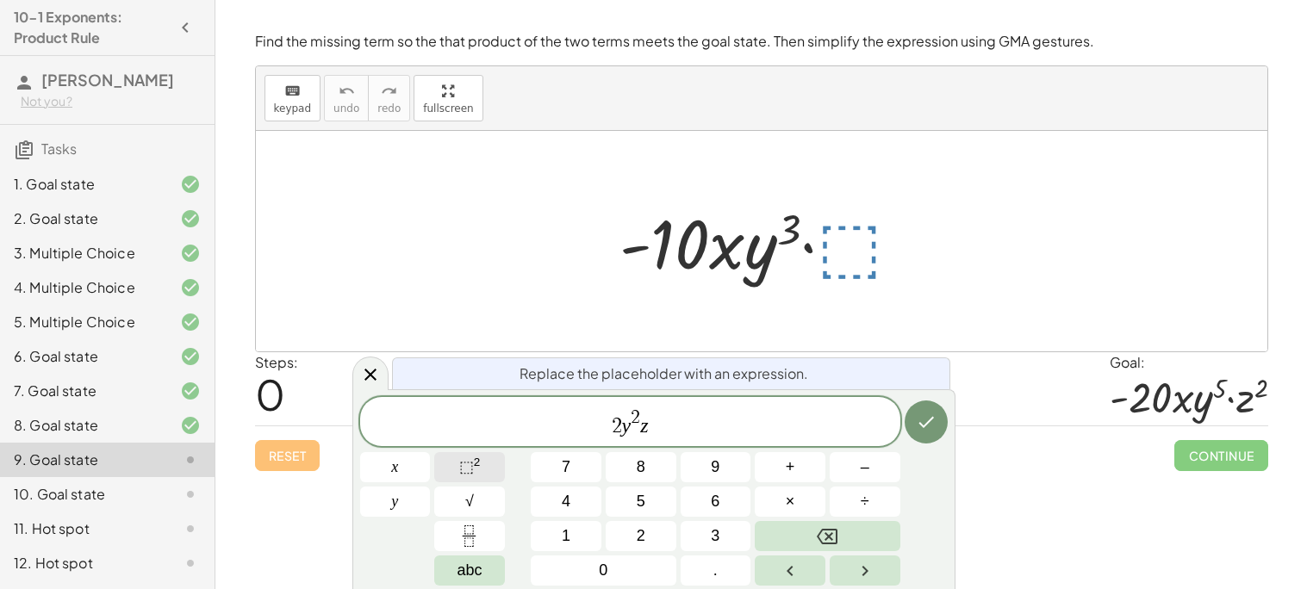
click at [464, 470] on span "⬚" at bounding box center [466, 466] width 15 height 17
click at [915, 432] on button "Done" at bounding box center [926, 422] width 43 height 43
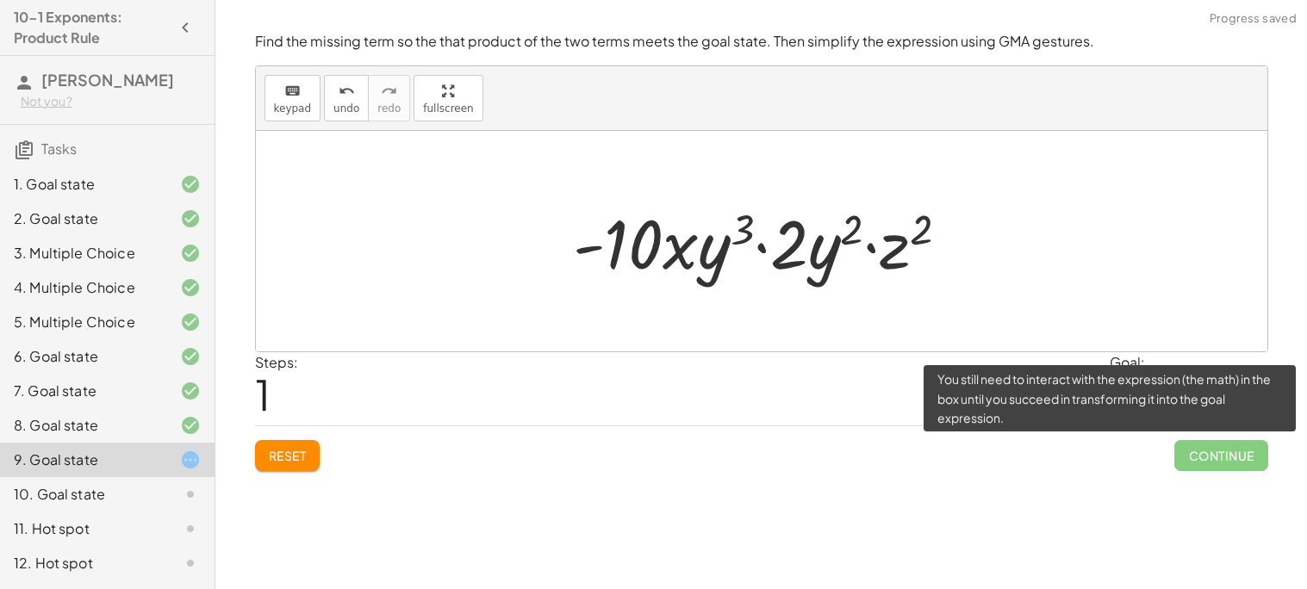
click at [1201, 454] on span "Continue" at bounding box center [1220, 455] width 93 height 31
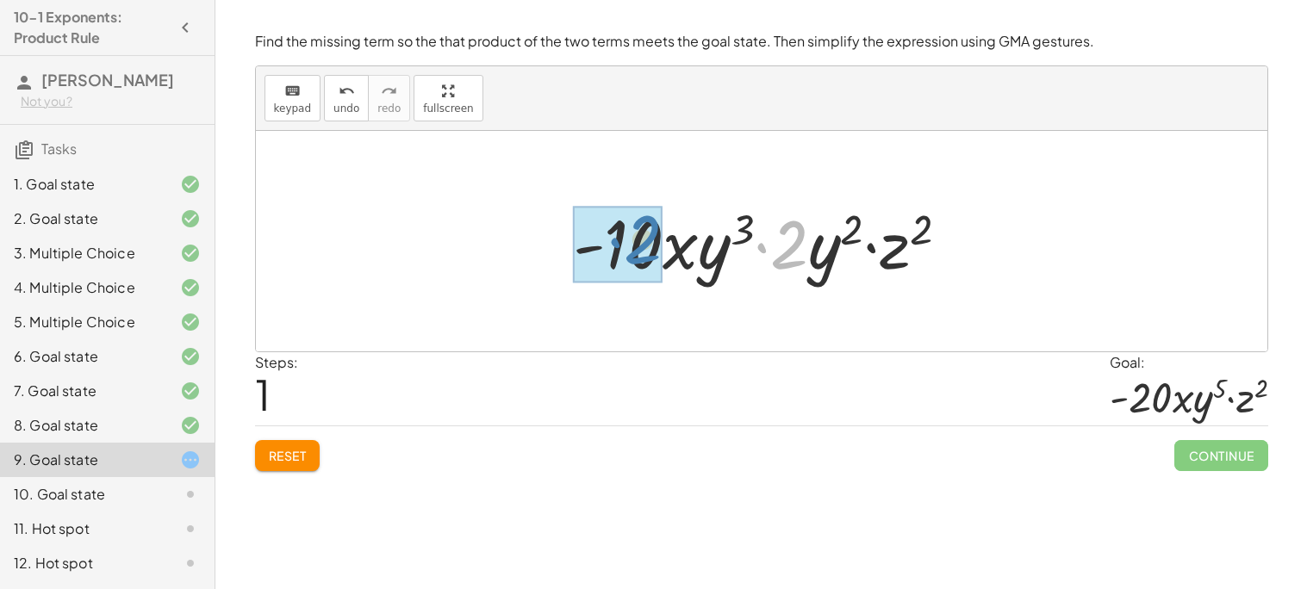
drag, startPoint x: 791, startPoint y: 259, endPoint x: 645, endPoint y: 256, distance: 146.5
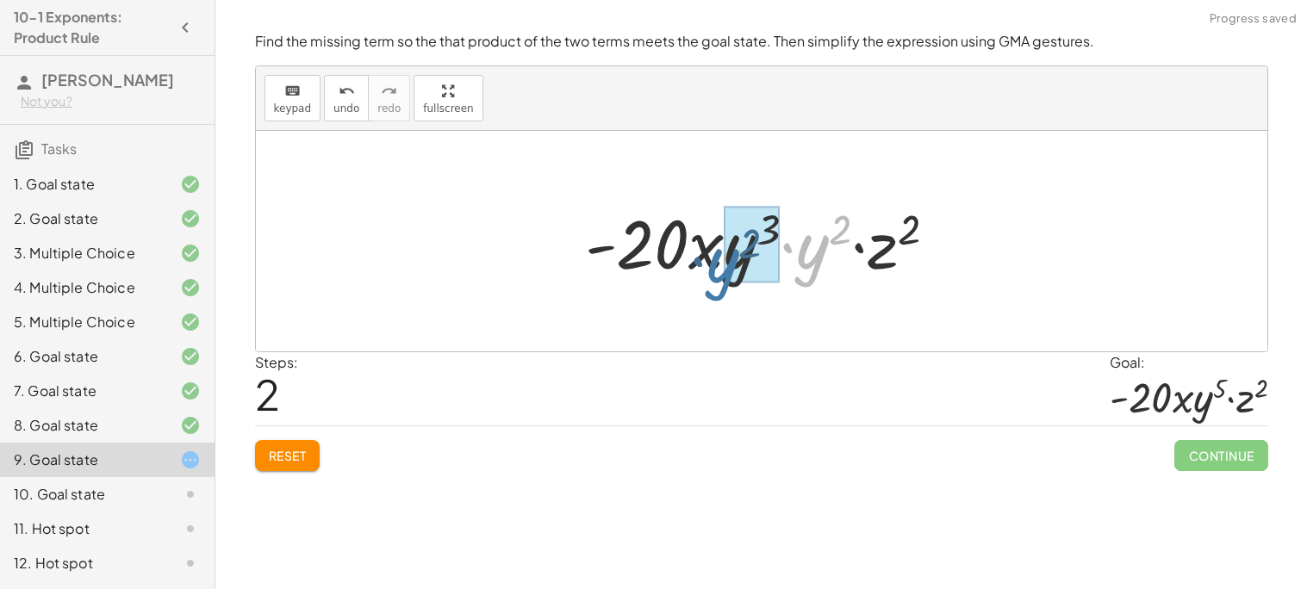
drag, startPoint x: 813, startPoint y: 250, endPoint x: 722, endPoint y: 264, distance: 91.5
click at [722, 264] on div at bounding box center [767, 241] width 383 height 89
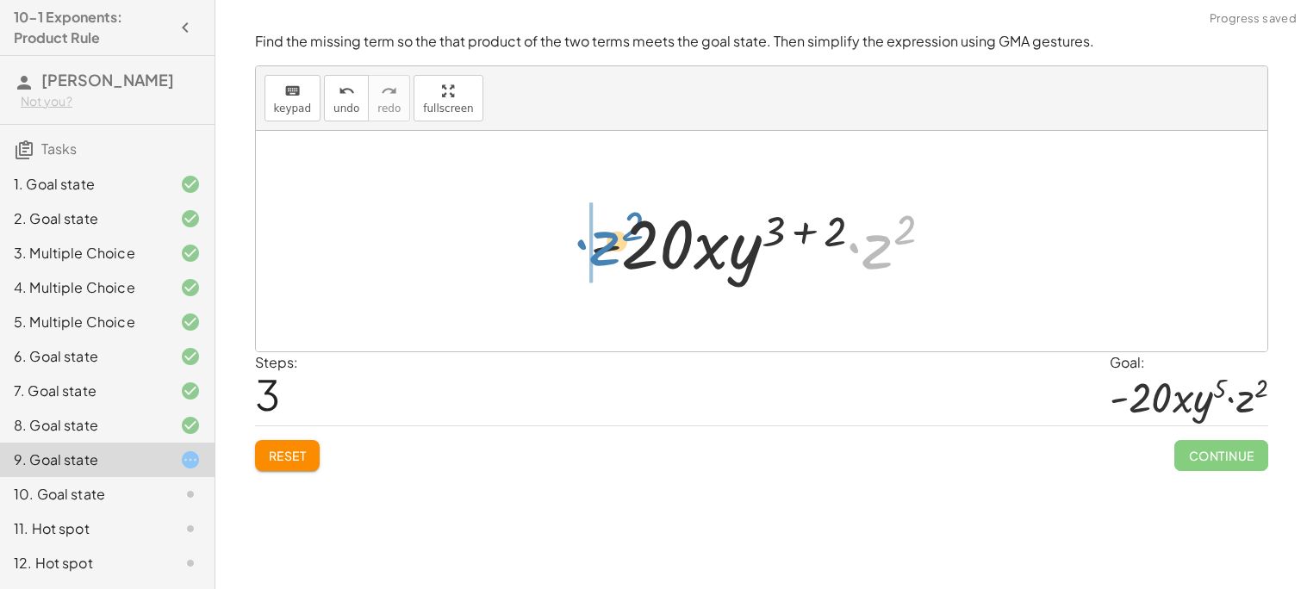
drag, startPoint x: 870, startPoint y: 258, endPoint x: 594, endPoint y: 255, distance: 276.6
click at [594, 255] on div at bounding box center [768, 241] width 373 height 89
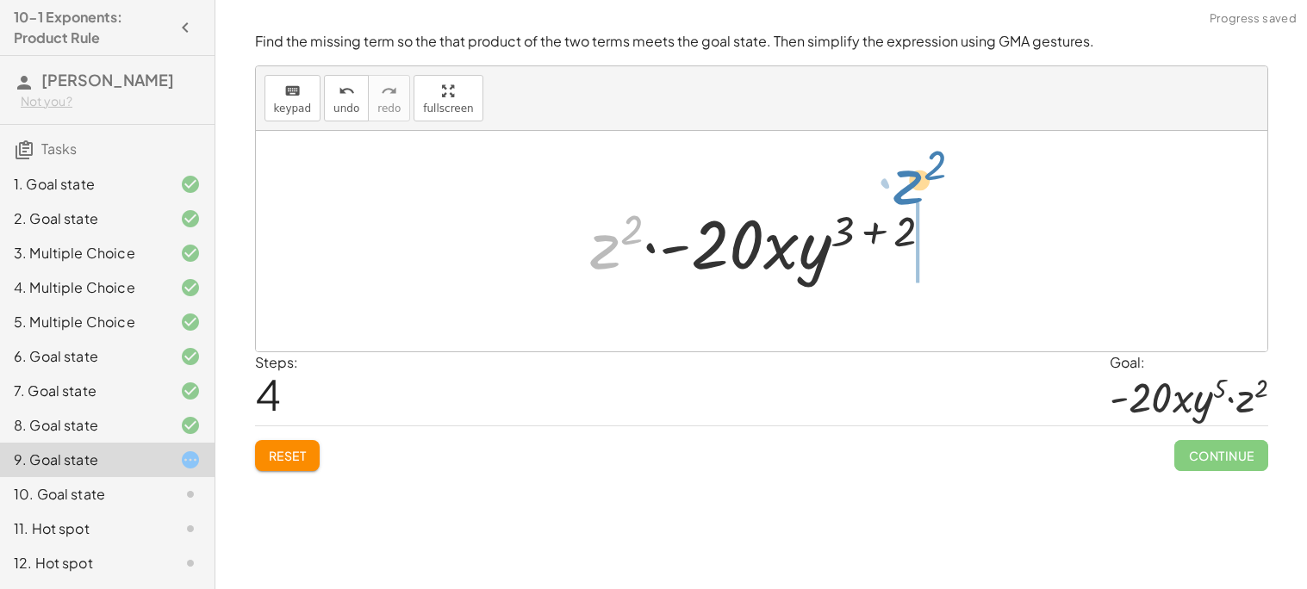
drag, startPoint x: 595, startPoint y: 258, endPoint x: 907, endPoint y: 212, distance: 315.3
click at [907, 212] on div at bounding box center [768, 241] width 373 height 89
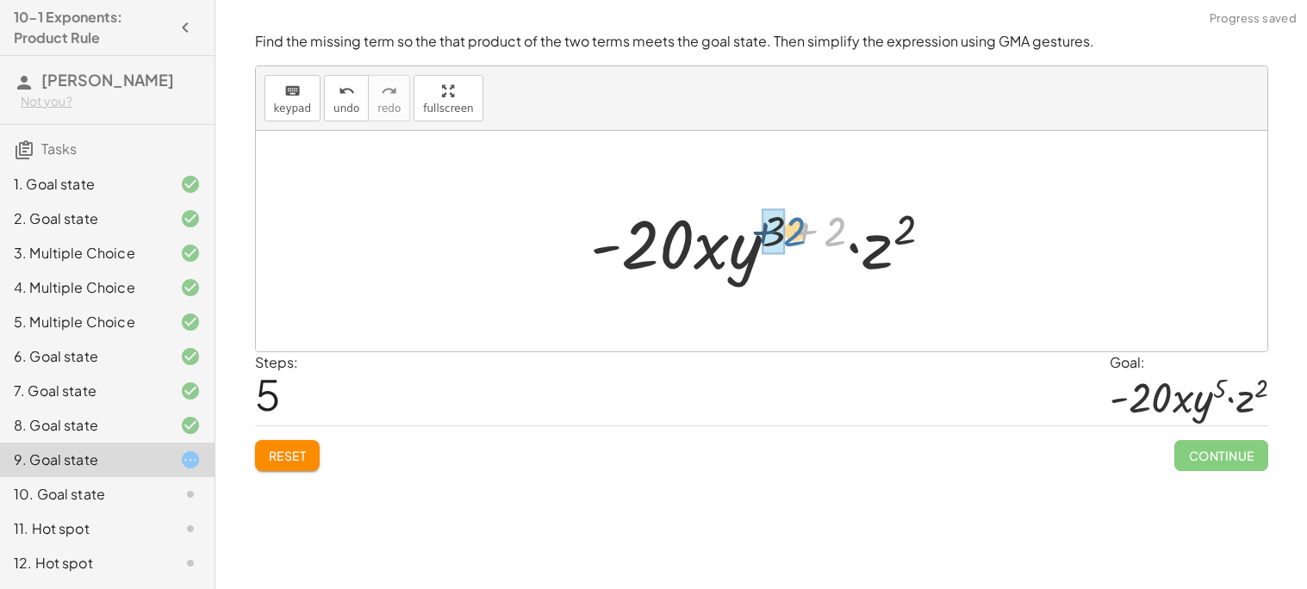
drag, startPoint x: 843, startPoint y: 233, endPoint x: 784, endPoint y: 234, distance: 58.6
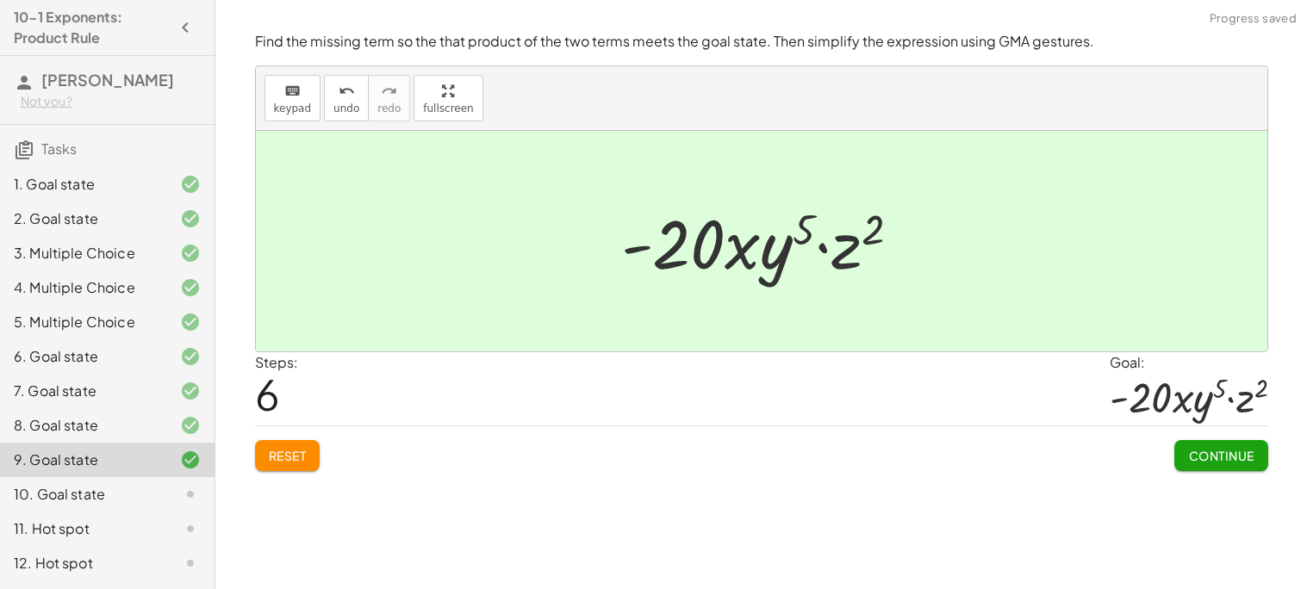
click at [1245, 458] on span "Continue" at bounding box center [1220, 456] width 65 height 16
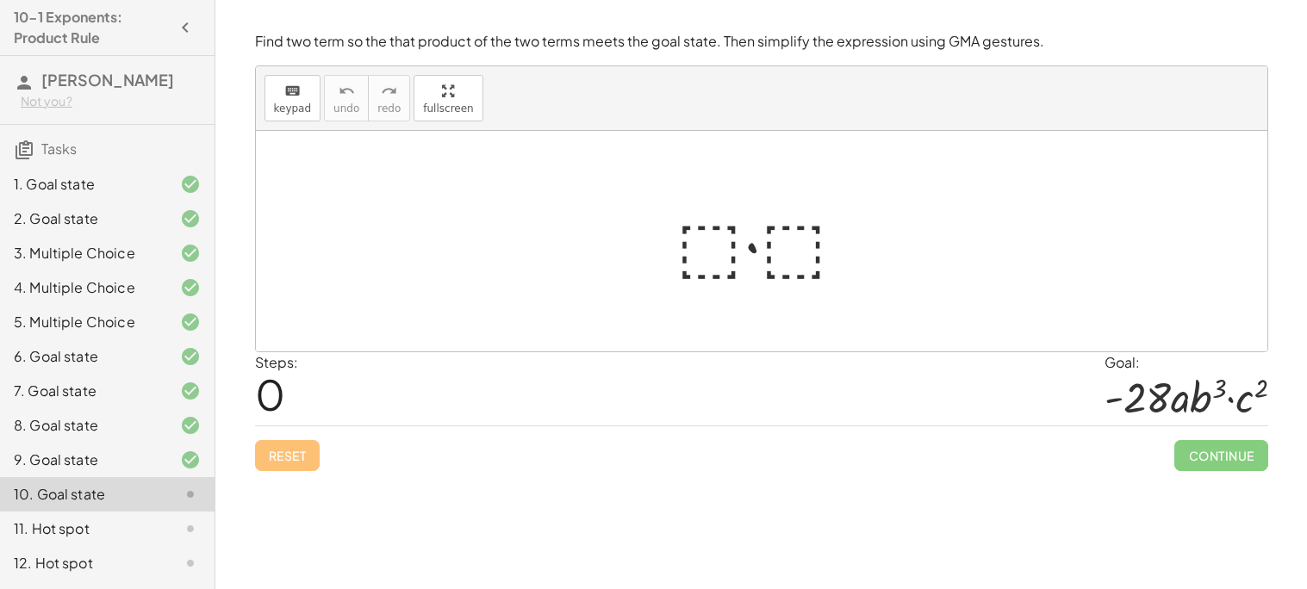
click at [726, 239] on div at bounding box center [769, 241] width 202 height 89
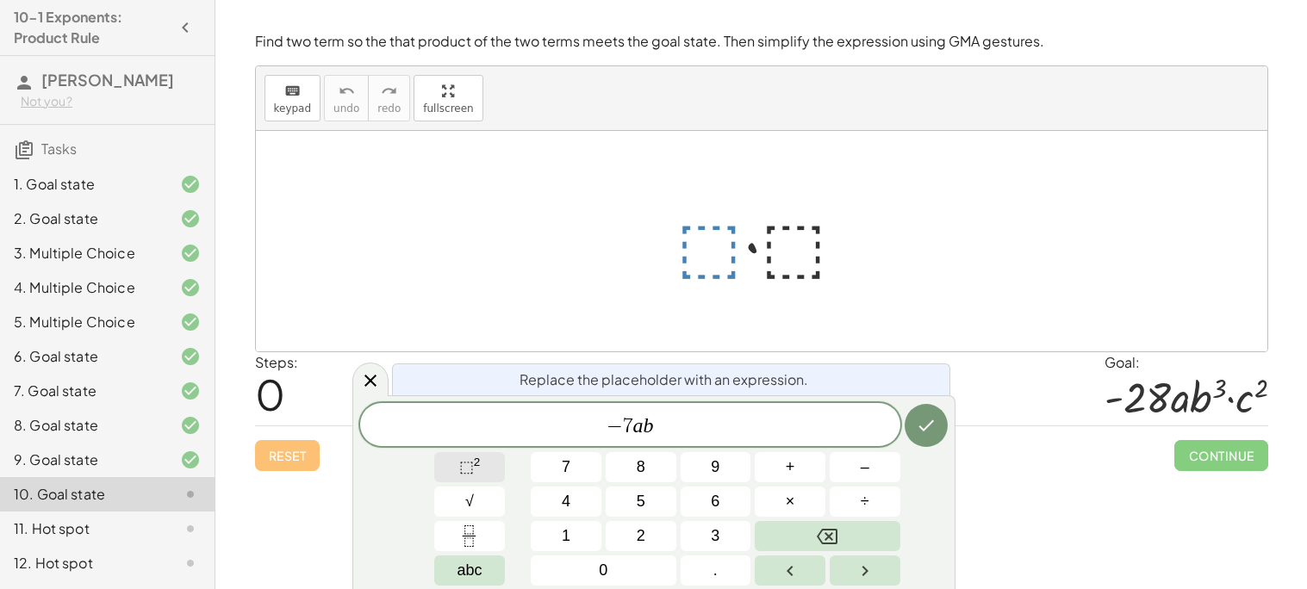
click at [478, 460] on sup "2" at bounding box center [477, 462] width 7 height 13
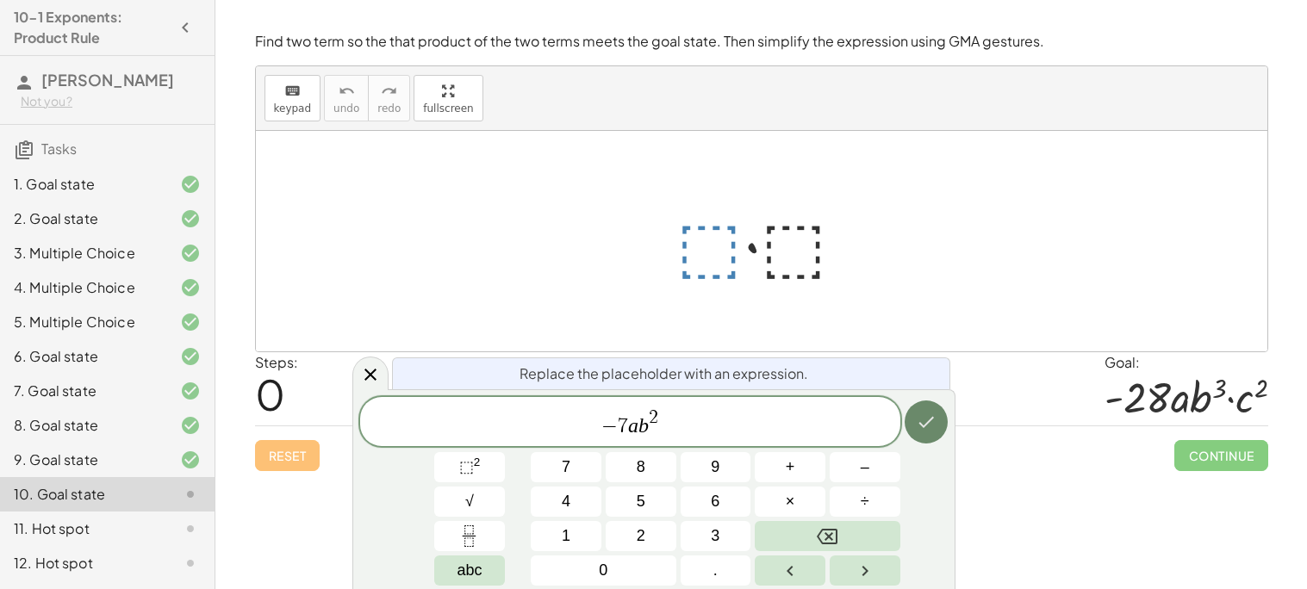
click at [935, 425] on icon "Done" at bounding box center [926, 422] width 21 height 21
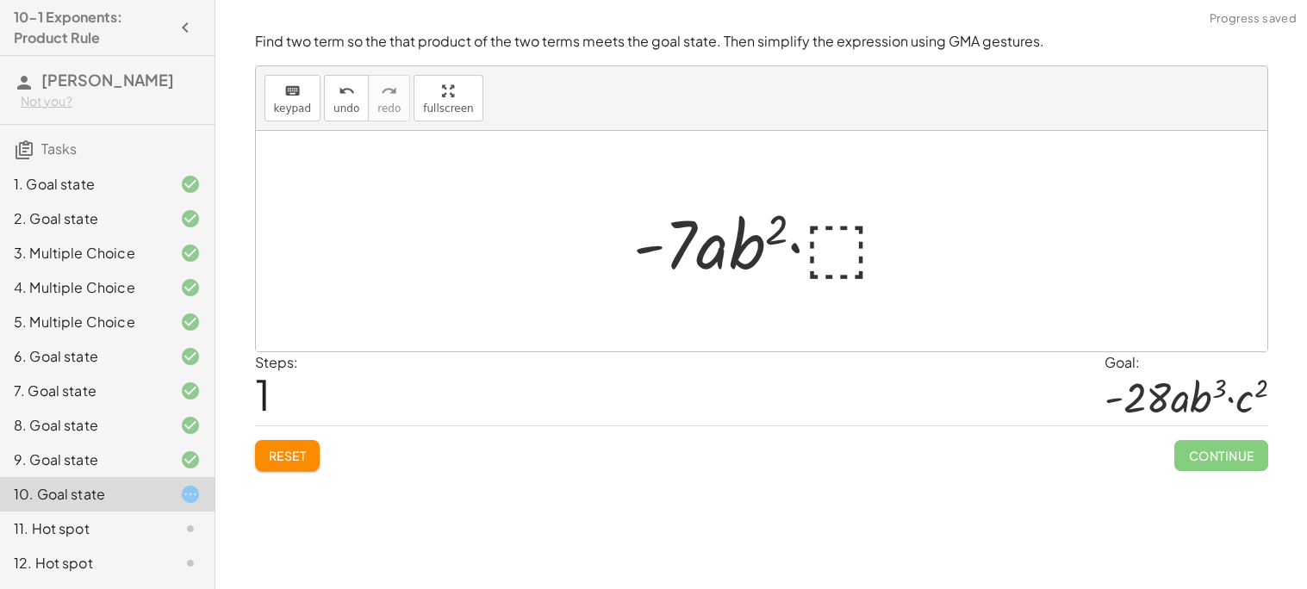
click at [838, 246] on div at bounding box center [768, 241] width 287 height 89
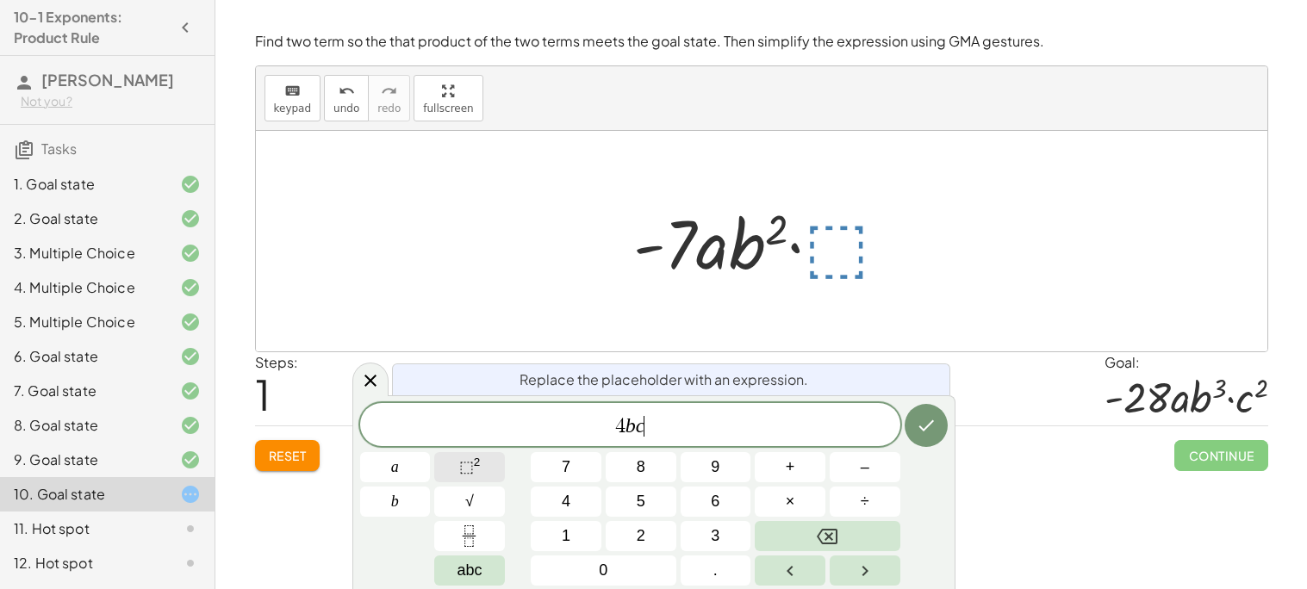
click at [472, 458] on span "⬚" at bounding box center [466, 466] width 15 height 17
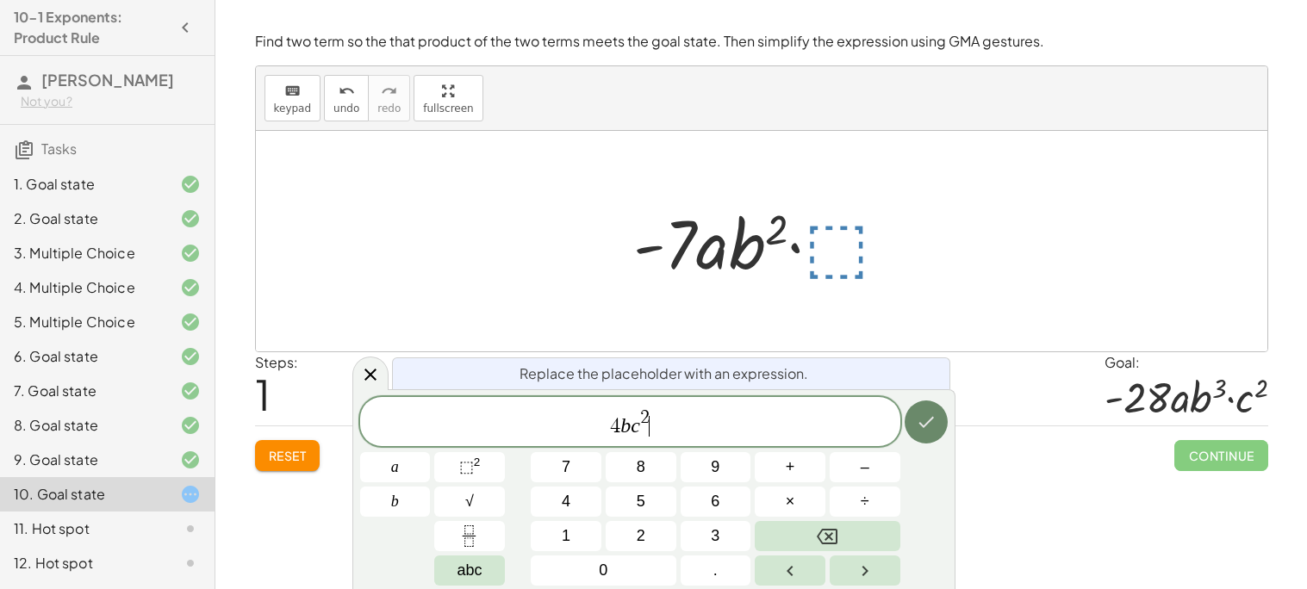
click at [930, 425] on icon "Done" at bounding box center [926, 422] width 21 height 21
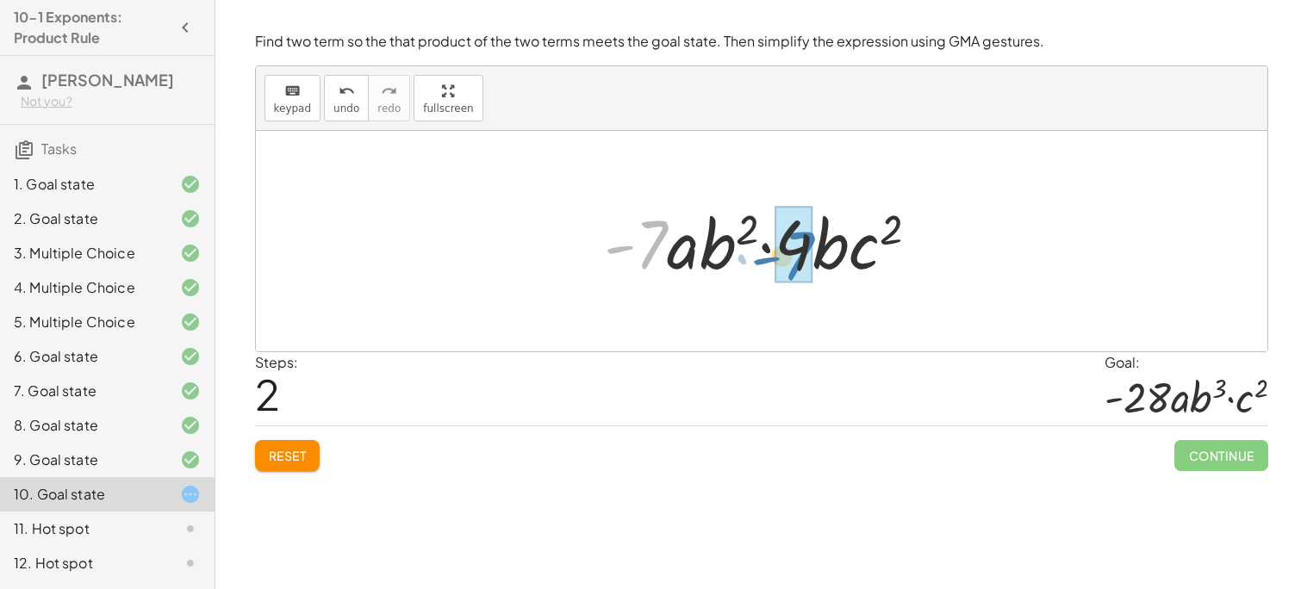
drag, startPoint x: 641, startPoint y: 257, endPoint x: 788, endPoint y: 268, distance: 147.8
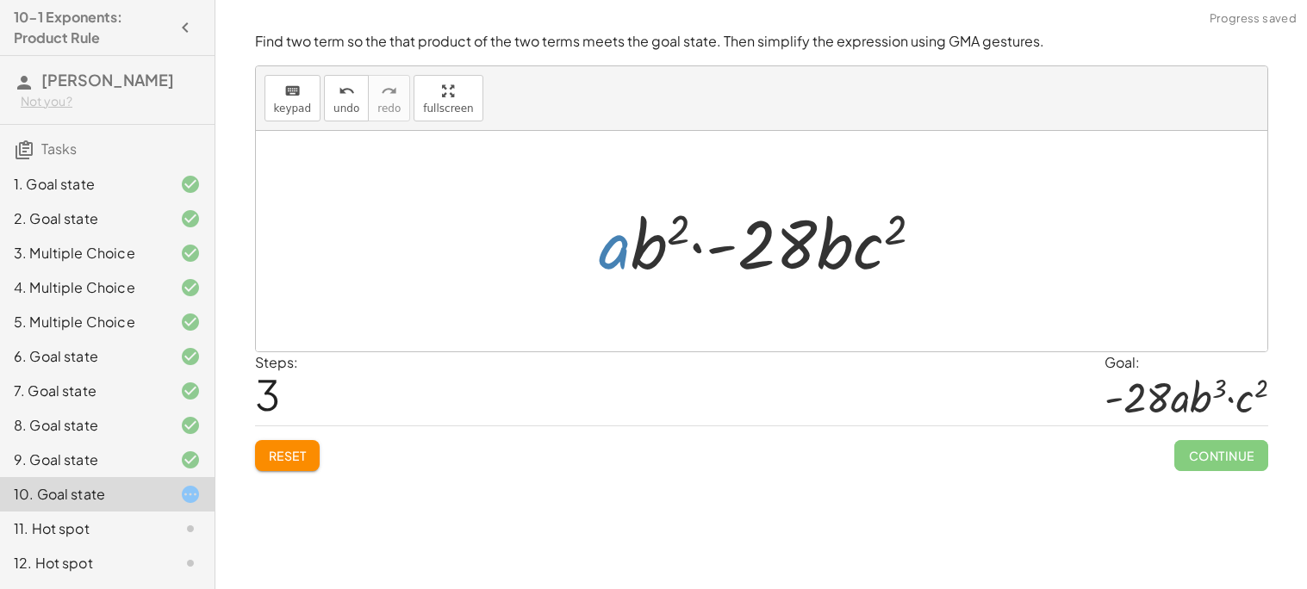
click at [624, 264] on div at bounding box center [768, 241] width 356 height 89
drag, startPoint x: 650, startPoint y: 258, endPoint x: 845, endPoint y: 252, distance: 195.7
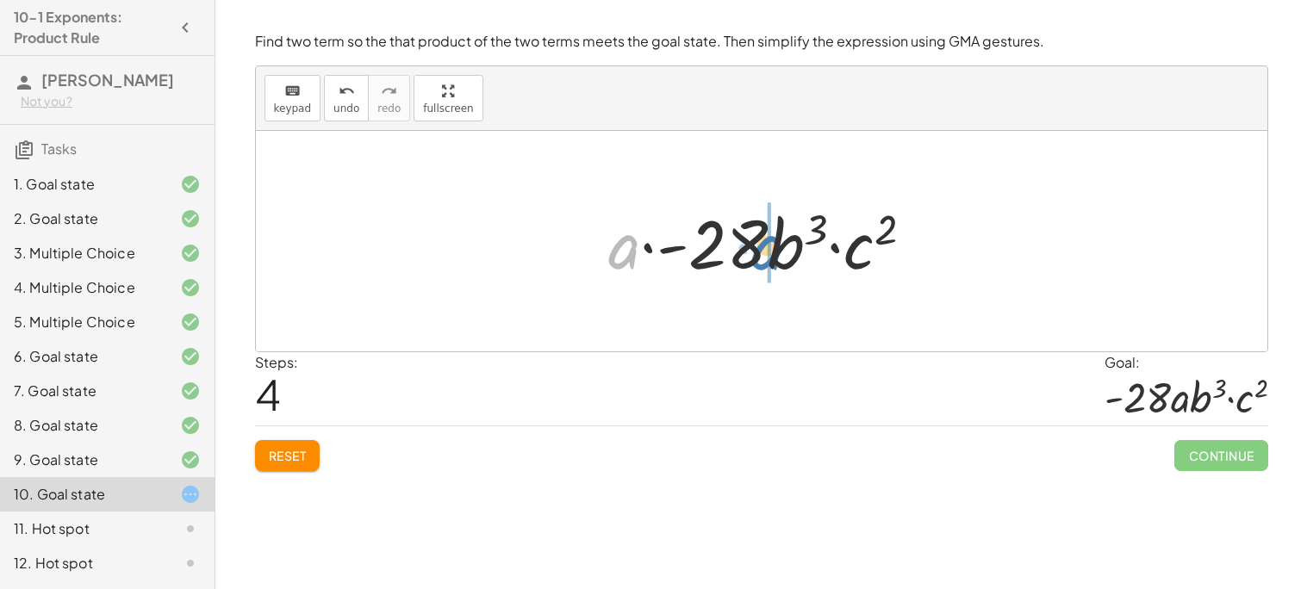
drag, startPoint x: 626, startPoint y: 252, endPoint x: 770, endPoint y: 253, distance: 143.9
click at [770, 253] on div at bounding box center [768, 241] width 337 height 89
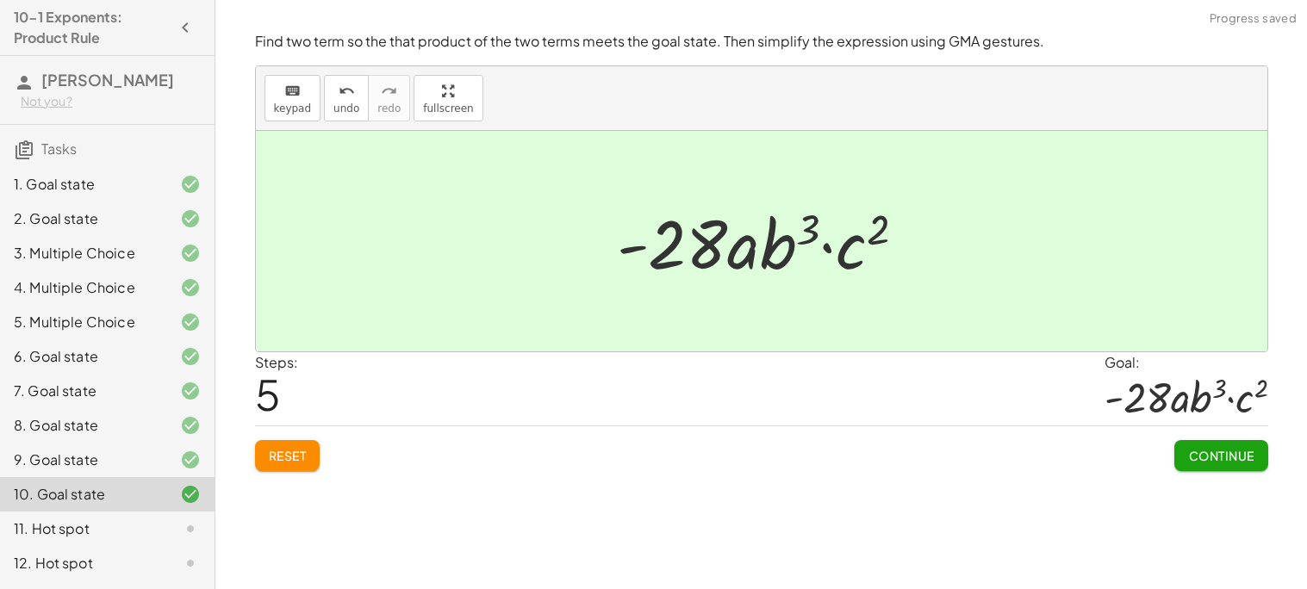
click at [1190, 451] on span "Continue" at bounding box center [1220, 456] width 65 height 16
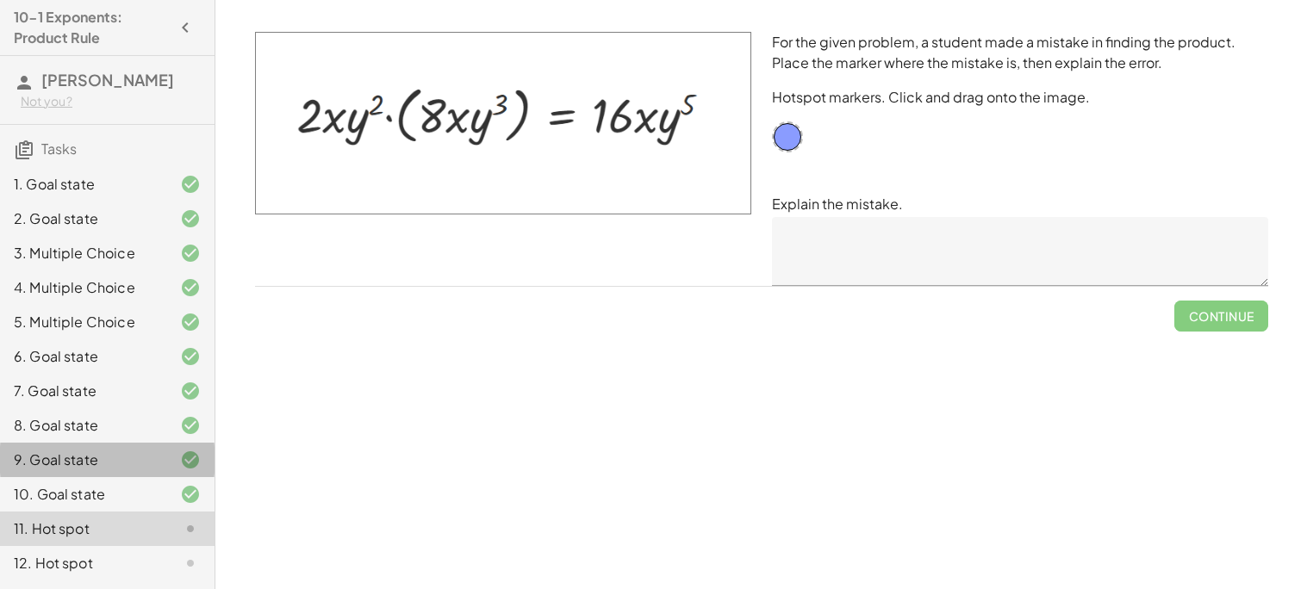
click at [100, 512] on div "9. Goal state" at bounding box center [107, 529] width 215 height 34
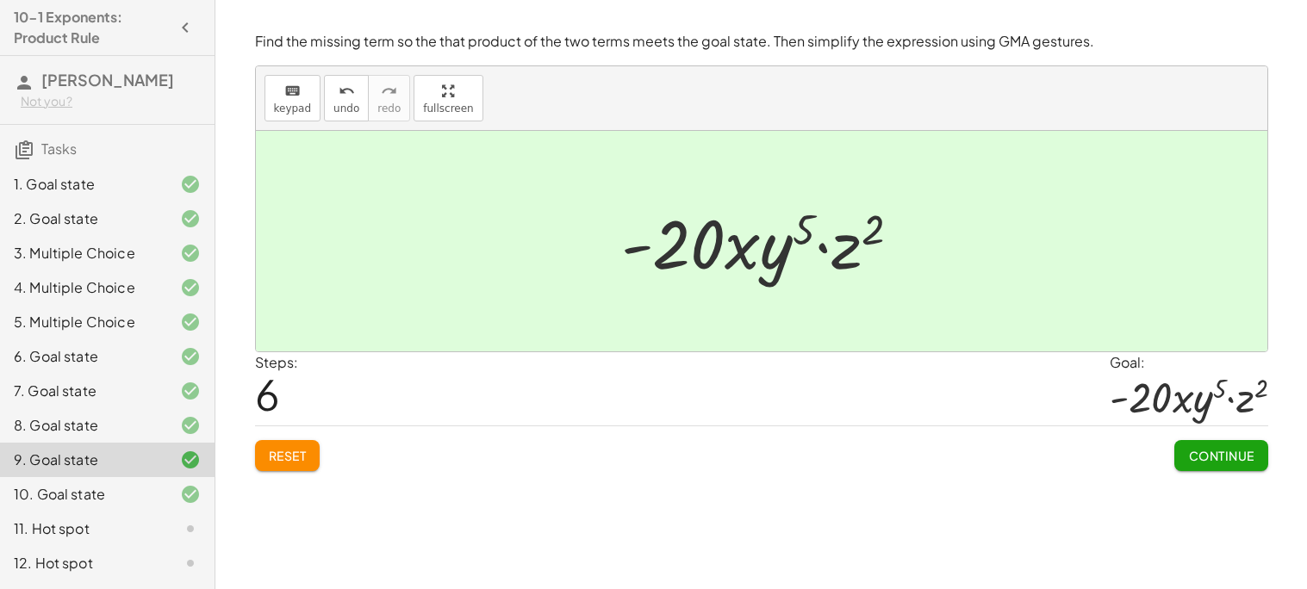
click at [132, 489] on div "10. Goal state" at bounding box center [83, 494] width 139 height 21
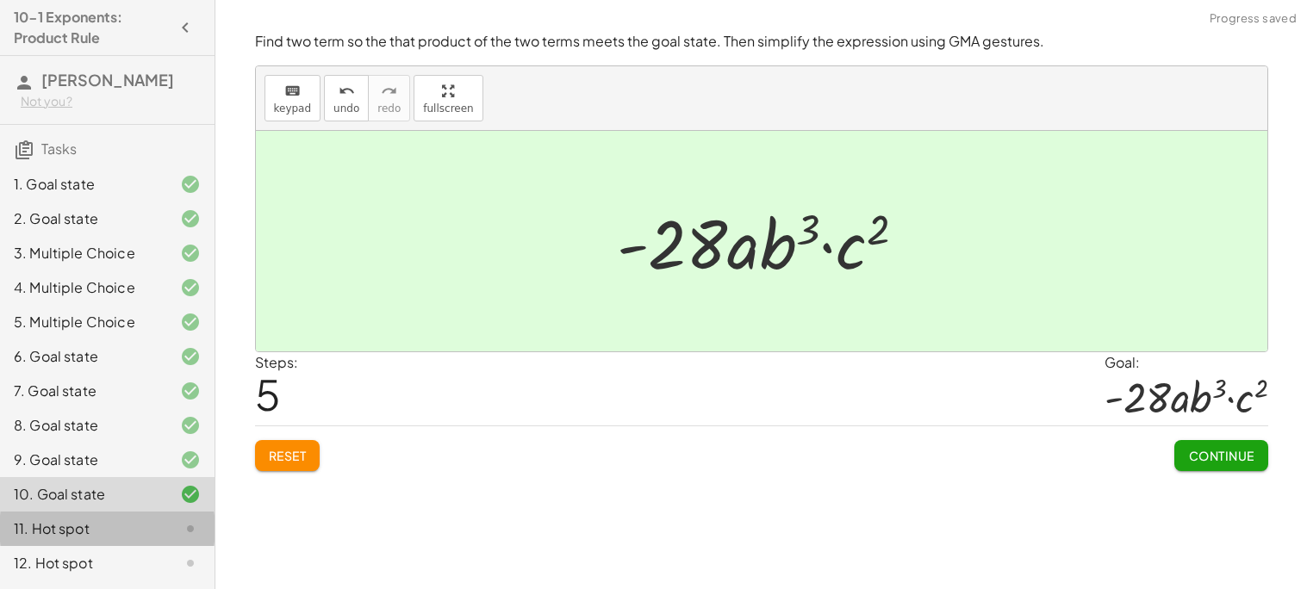
click at [133, 526] on div "11. Hot spot" at bounding box center [83, 529] width 139 height 21
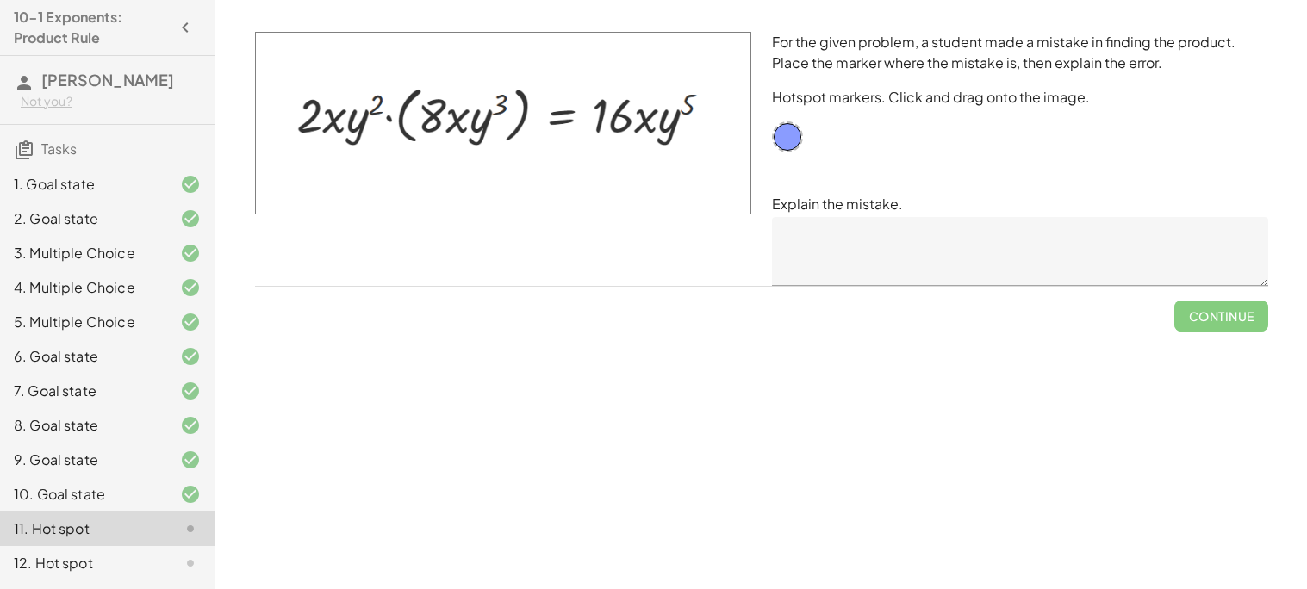
click at [895, 264] on textarea at bounding box center [1020, 251] width 496 height 69
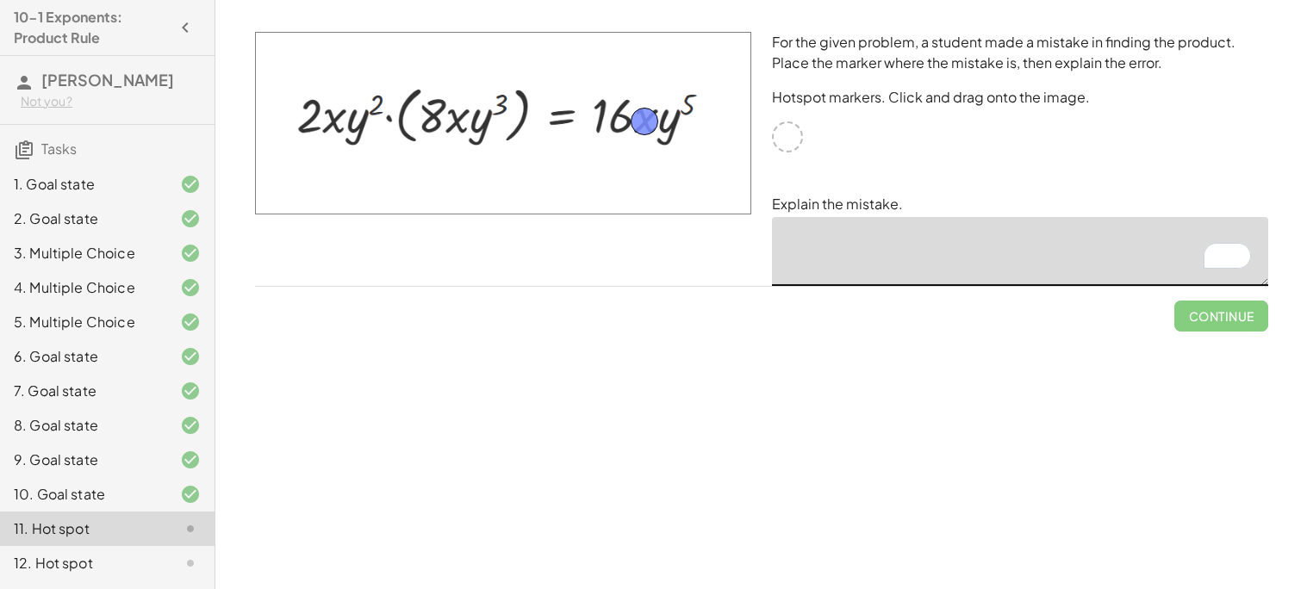
drag, startPoint x: 791, startPoint y: 146, endPoint x: 649, endPoint y: 131, distance: 142.9
type textarea "*"
click at [1210, 312] on span "Check" at bounding box center [1232, 316] width 45 height 16
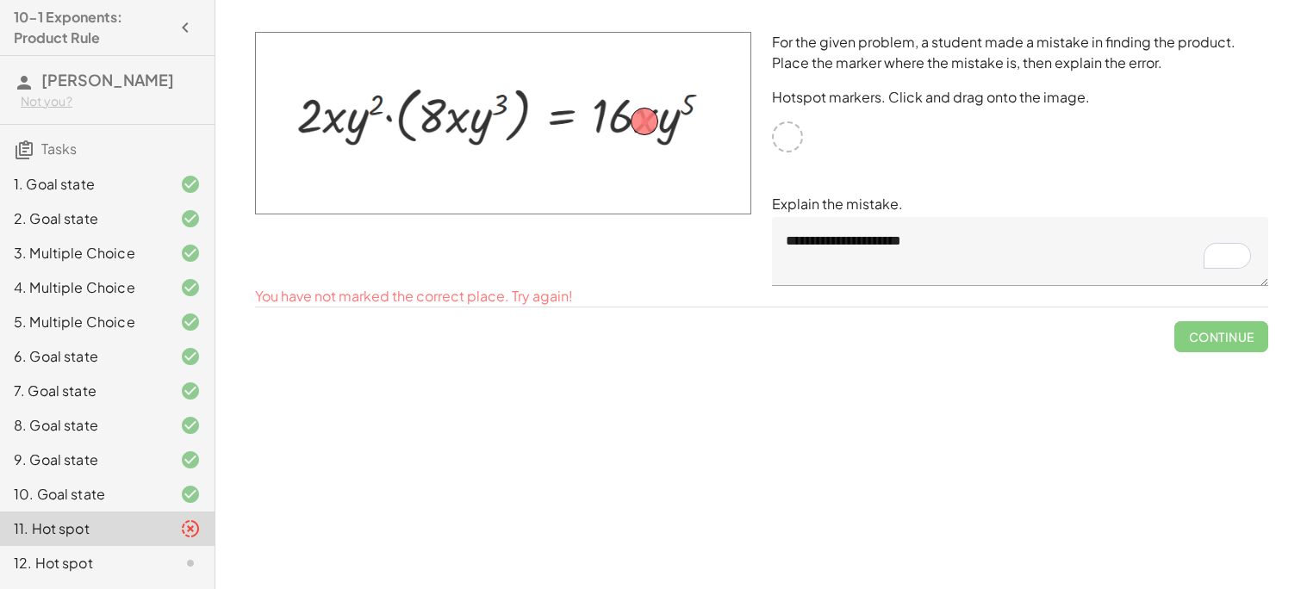
click at [965, 232] on textarea "**********" at bounding box center [1020, 251] width 496 height 69
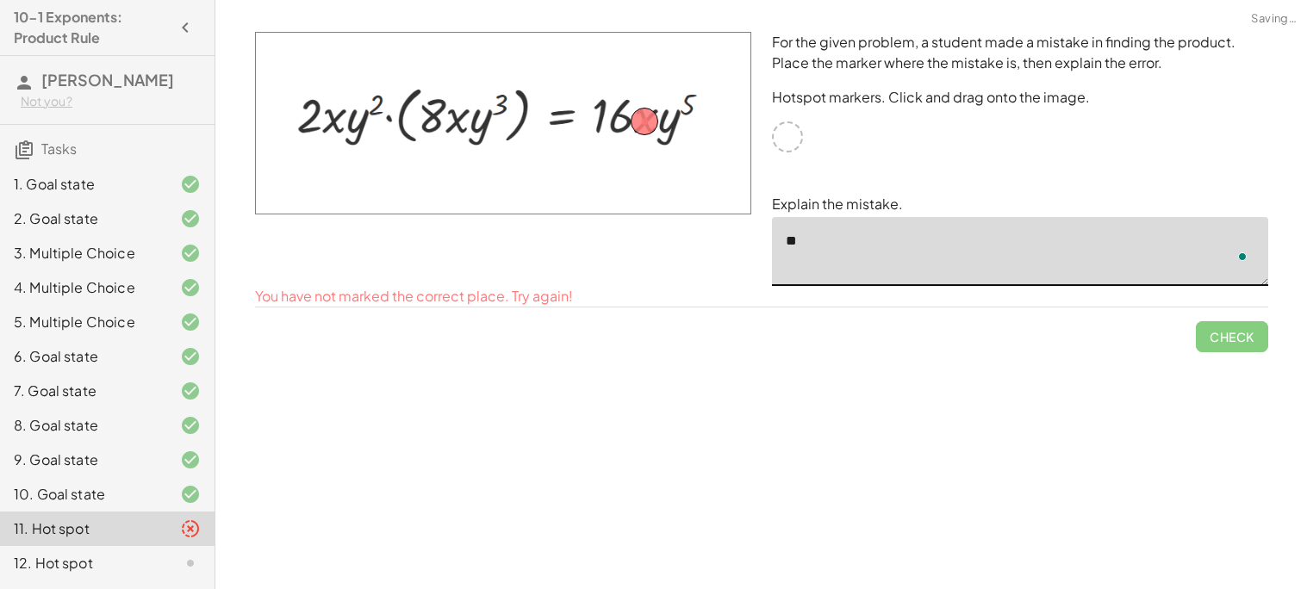
type textarea "*"
drag, startPoint x: 644, startPoint y: 121, endPoint x: 388, endPoint y: 121, distance: 255.9
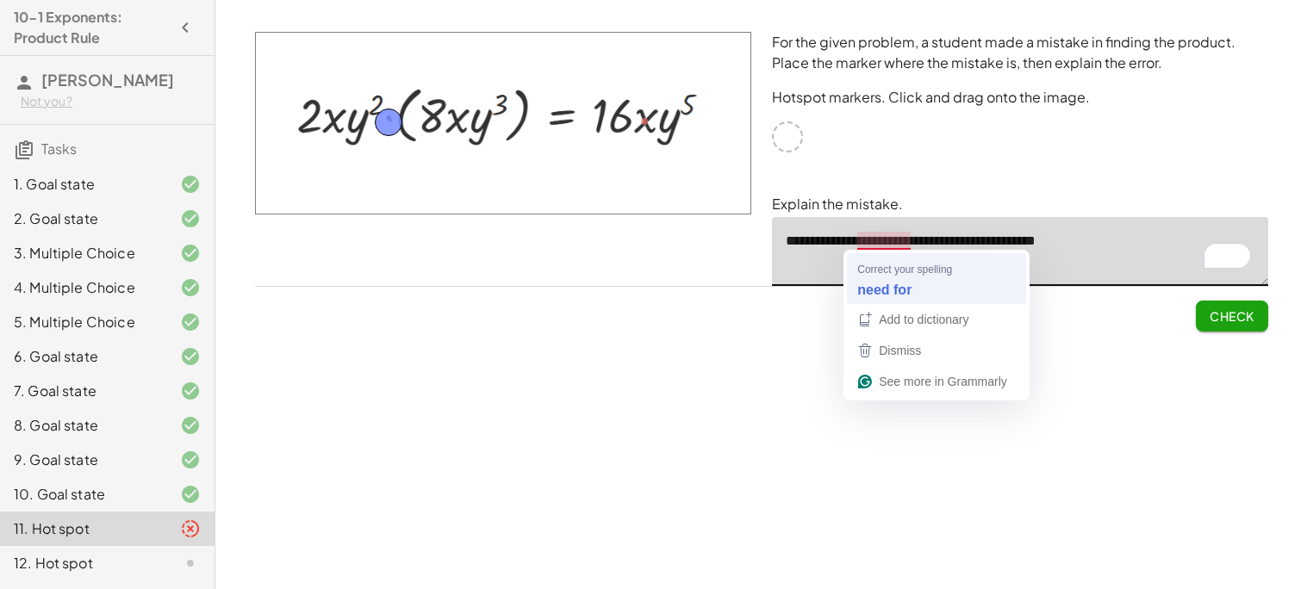
type textarea "**********"
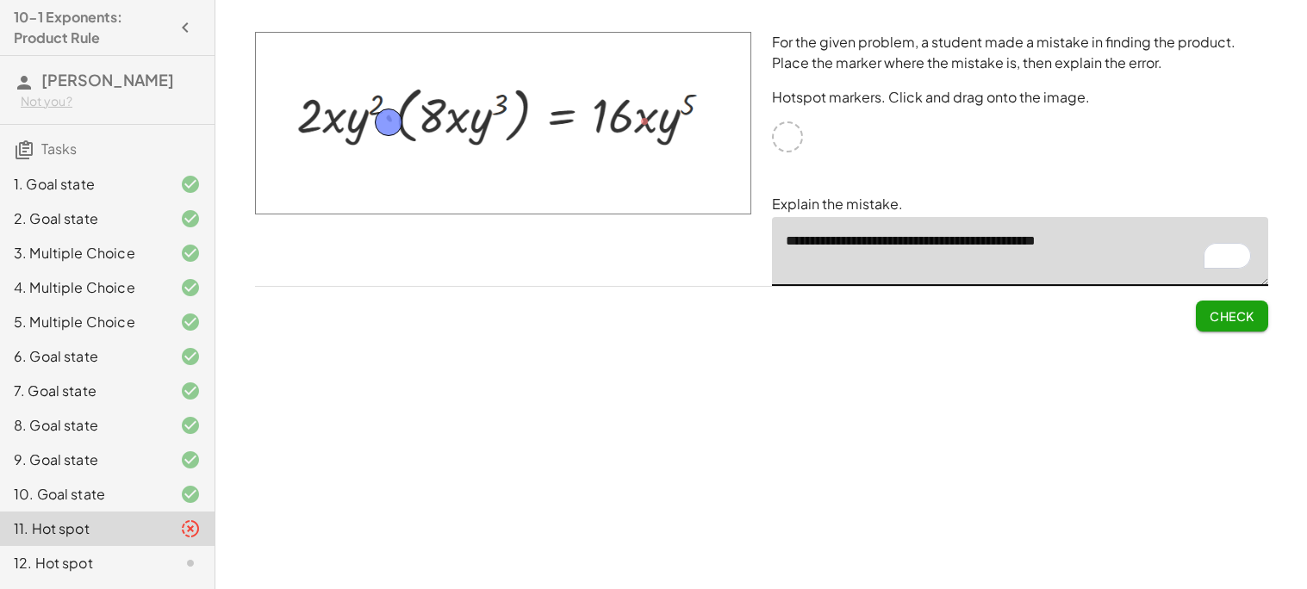
click at [1097, 241] on textarea "**********" at bounding box center [1020, 251] width 496 height 69
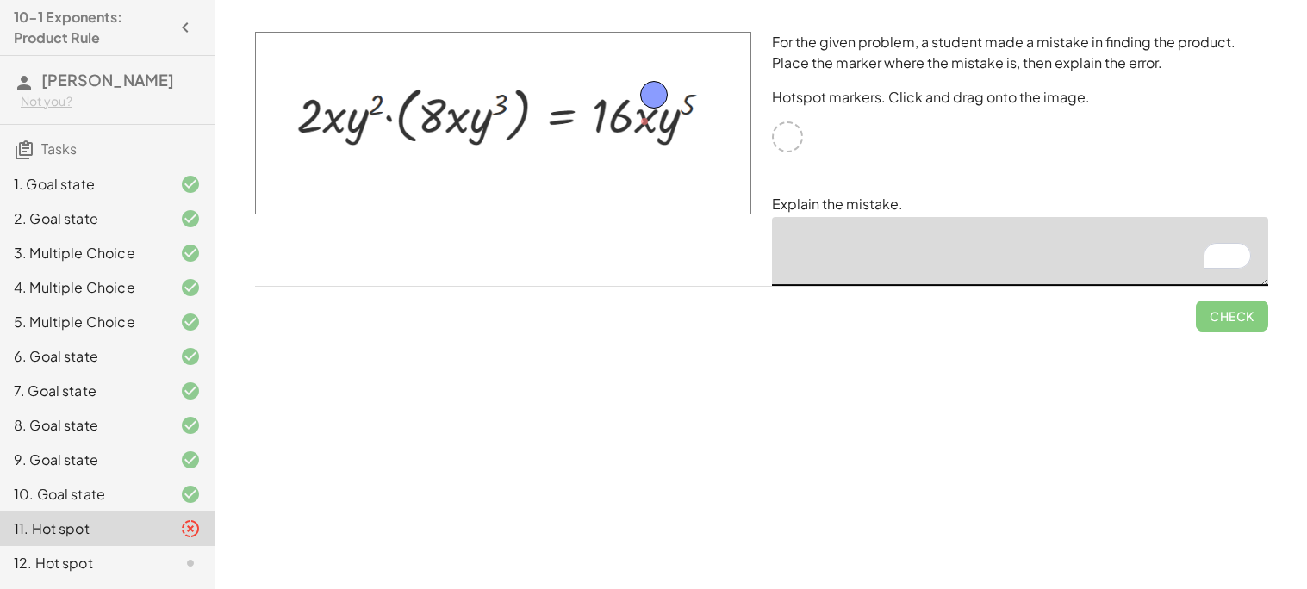
drag, startPoint x: 378, startPoint y: 119, endPoint x: 644, endPoint y: 91, distance: 266.8
type textarea "*"
click at [865, 275] on textarea "**********" at bounding box center [1020, 251] width 496 height 69
type textarea "**********"
click at [1241, 321] on span "Check" at bounding box center [1232, 316] width 45 height 16
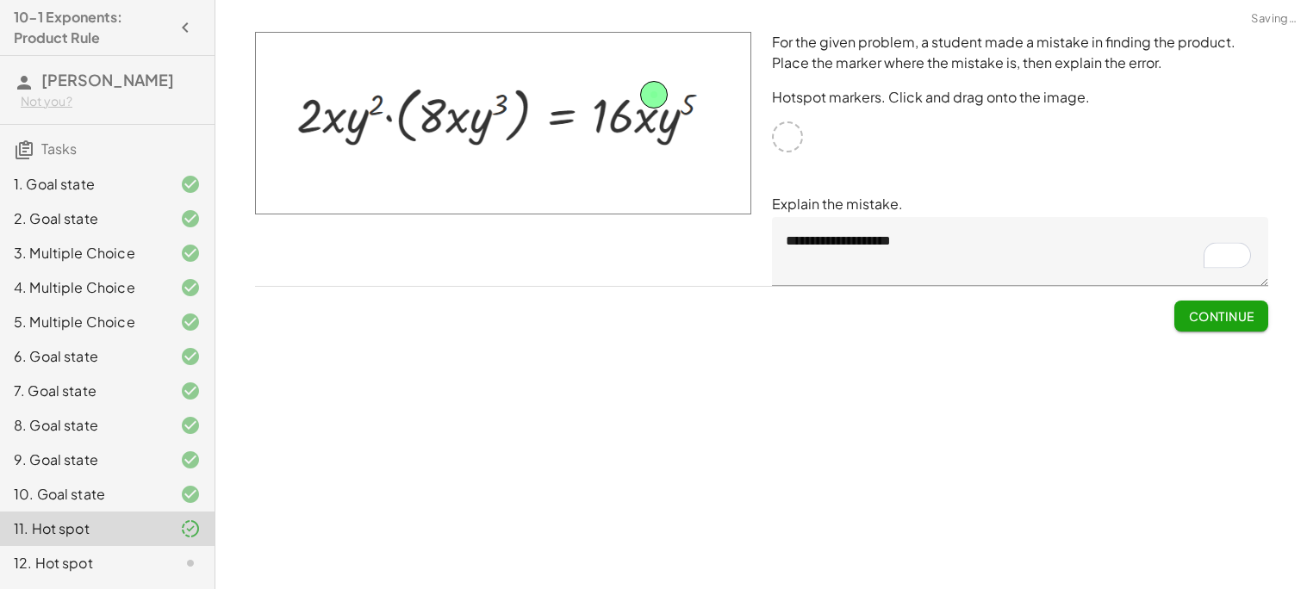
click at [1241, 321] on span "Continue" at bounding box center [1220, 316] width 65 height 16
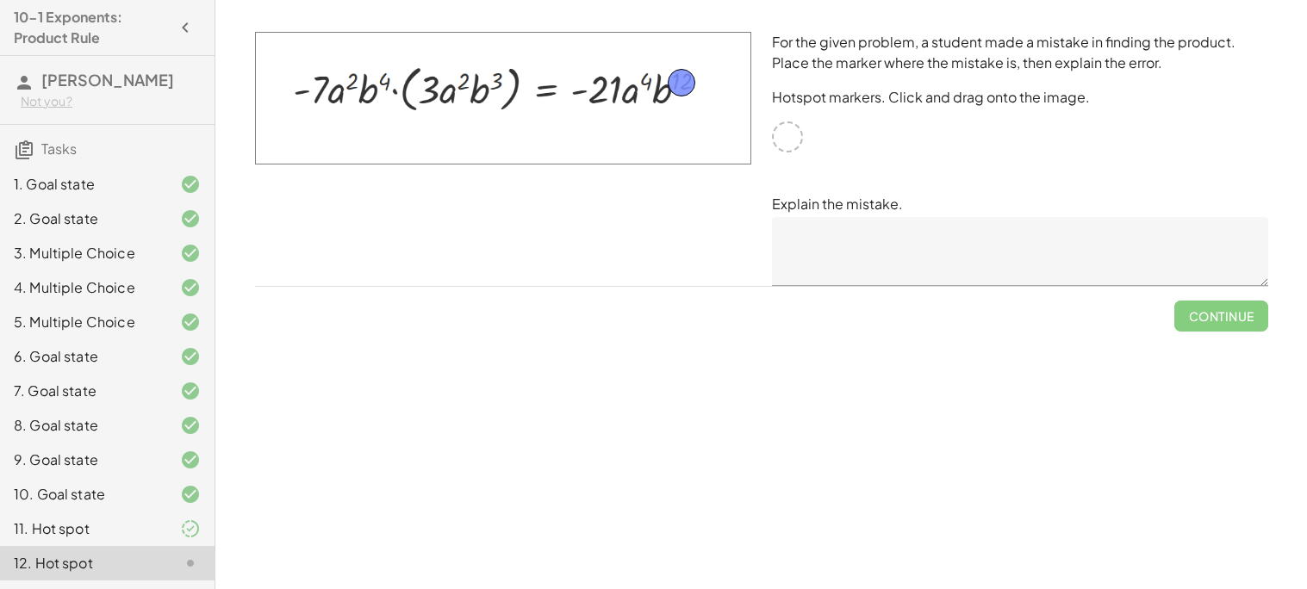
drag, startPoint x: 787, startPoint y: 137, endPoint x: 680, endPoint y: 83, distance: 119.8
click at [809, 235] on textarea at bounding box center [1020, 251] width 496 height 69
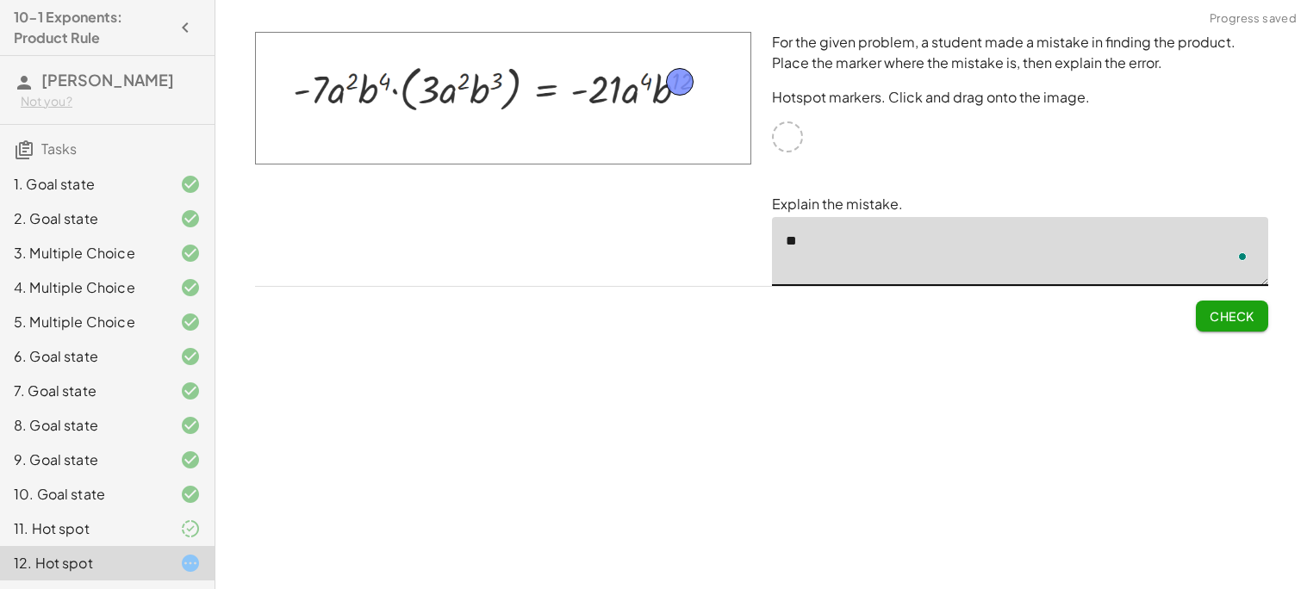
type textarea "*"
click at [1212, 311] on span "Check" at bounding box center [1232, 316] width 45 height 16
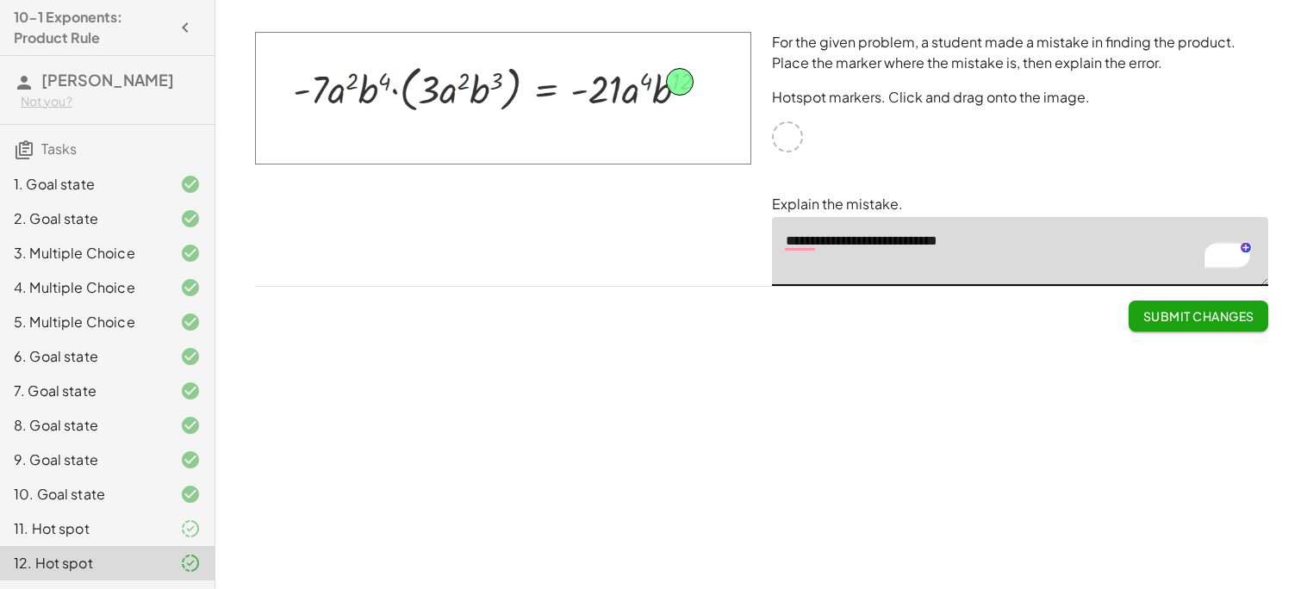
type textarea "**********"
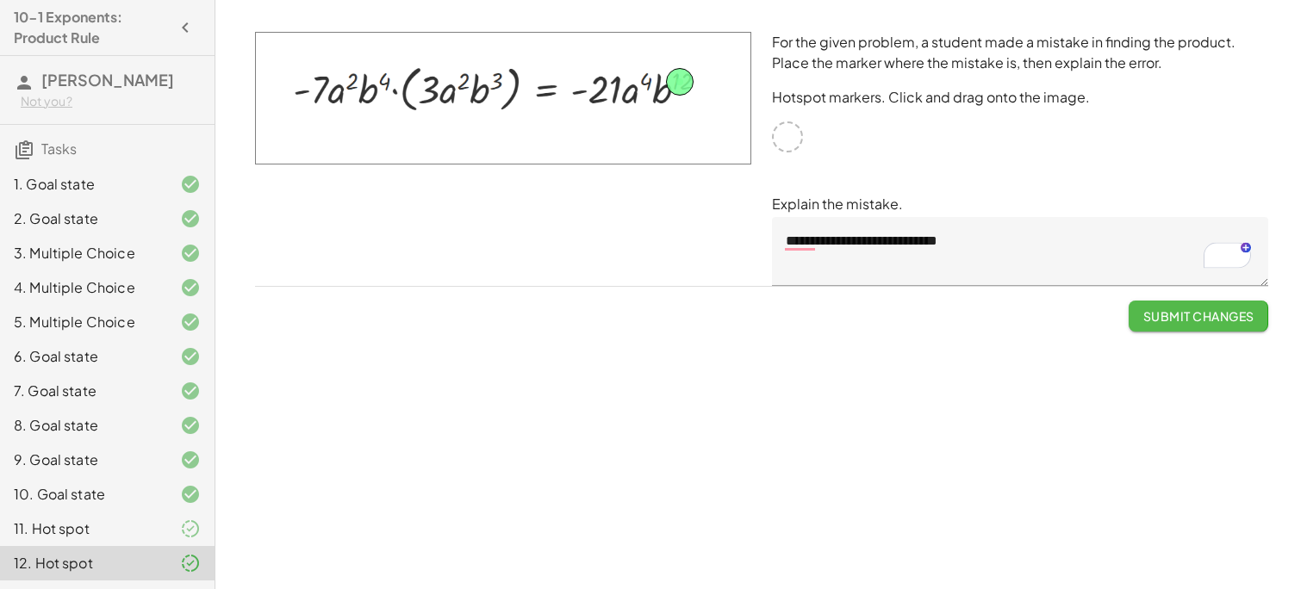
click at [1241, 321] on span "Submit Changes" at bounding box center [1198, 316] width 111 height 16
click at [1241, 321] on span "Continue" at bounding box center [1220, 316] width 65 height 16
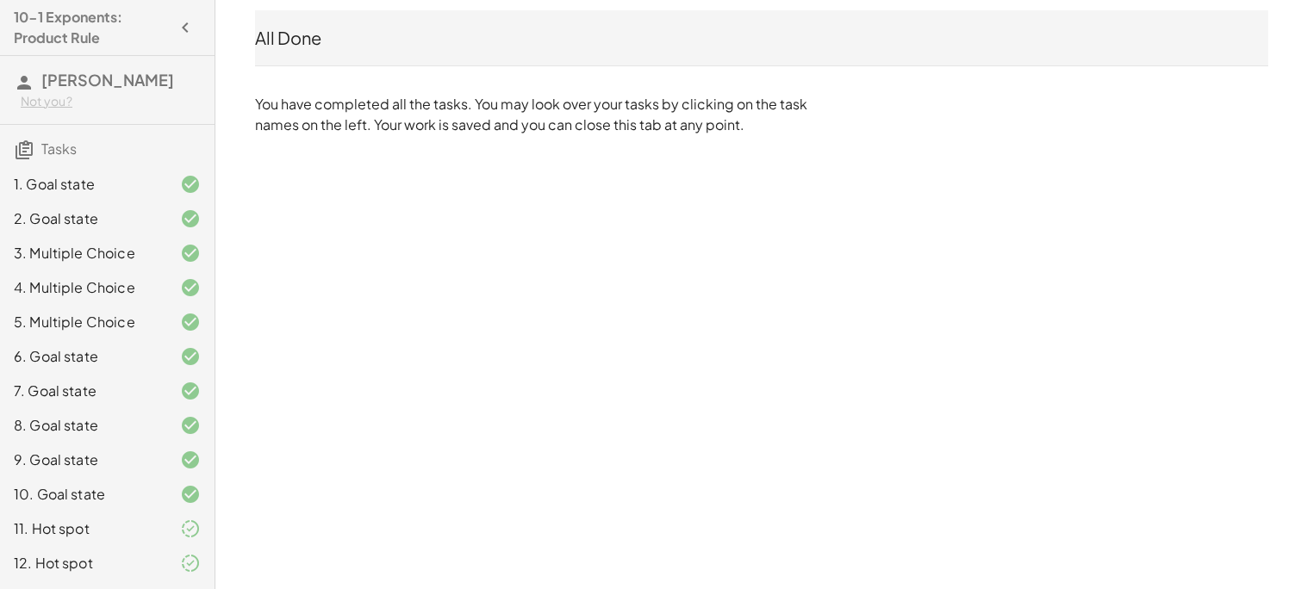
click at [970, 26] on div "All Done" at bounding box center [761, 38] width 1013 height 24
click at [971, 27] on div "All Done" at bounding box center [761, 38] width 1013 height 24
click at [441, 38] on div "All Done" at bounding box center [761, 38] width 1013 height 24
